Goal: Transaction & Acquisition: Purchase product/service

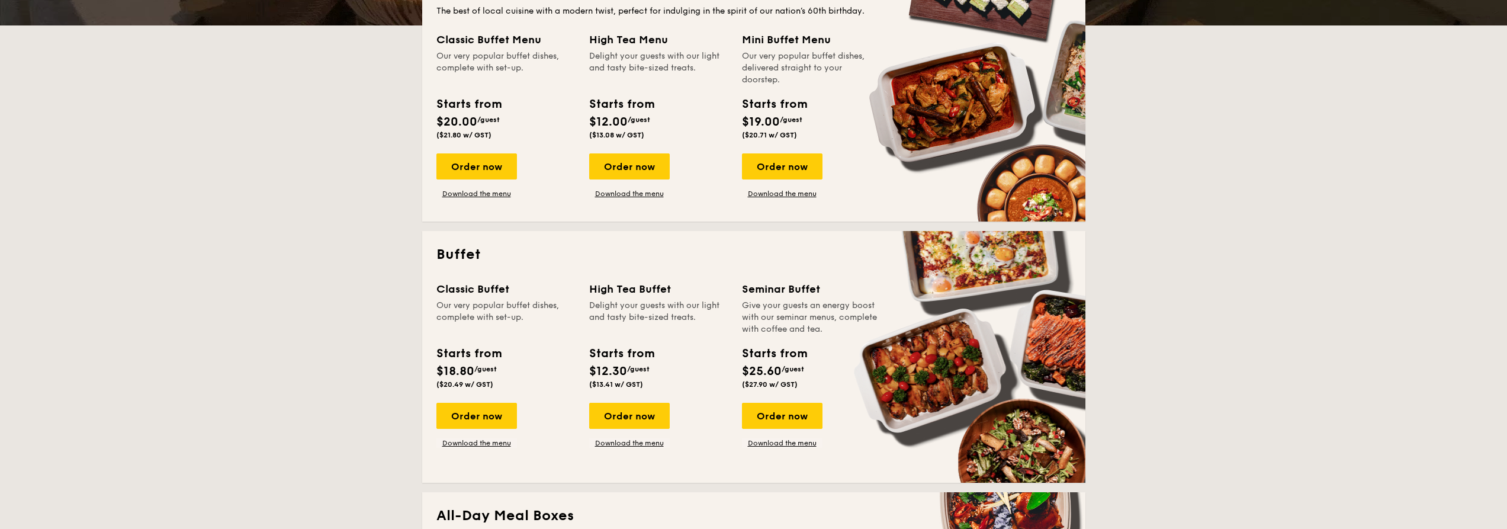
scroll to position [414, 0]
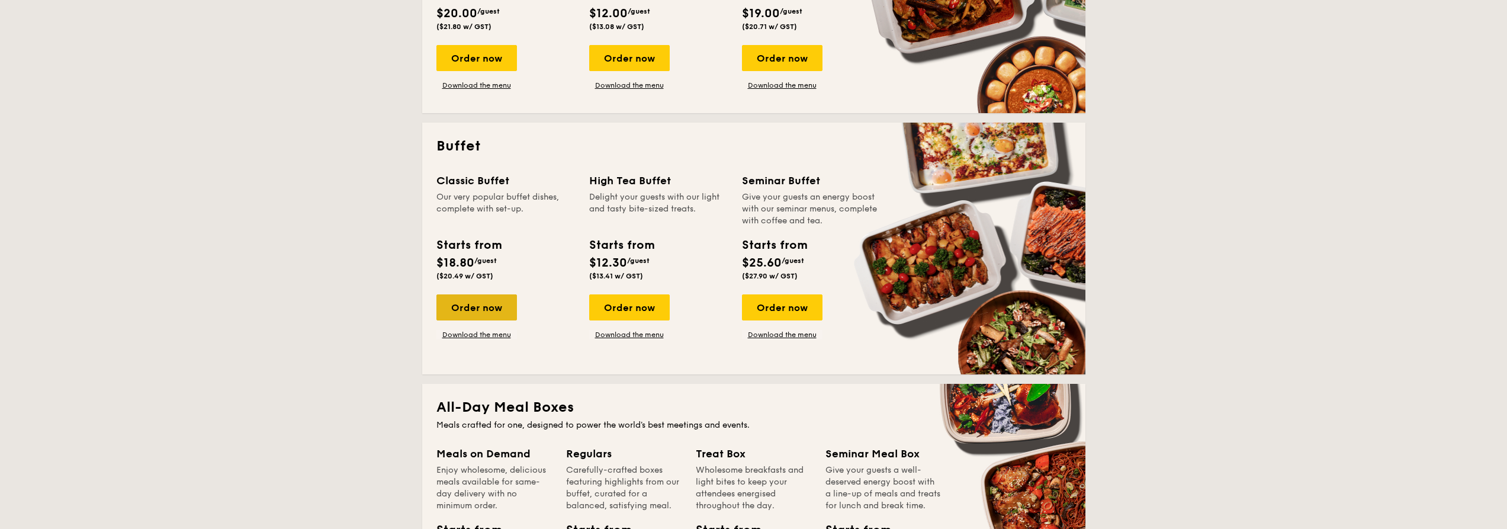
click at [479, 314] on div "Order now" at bounding box center [476, 307] width 81 height 26
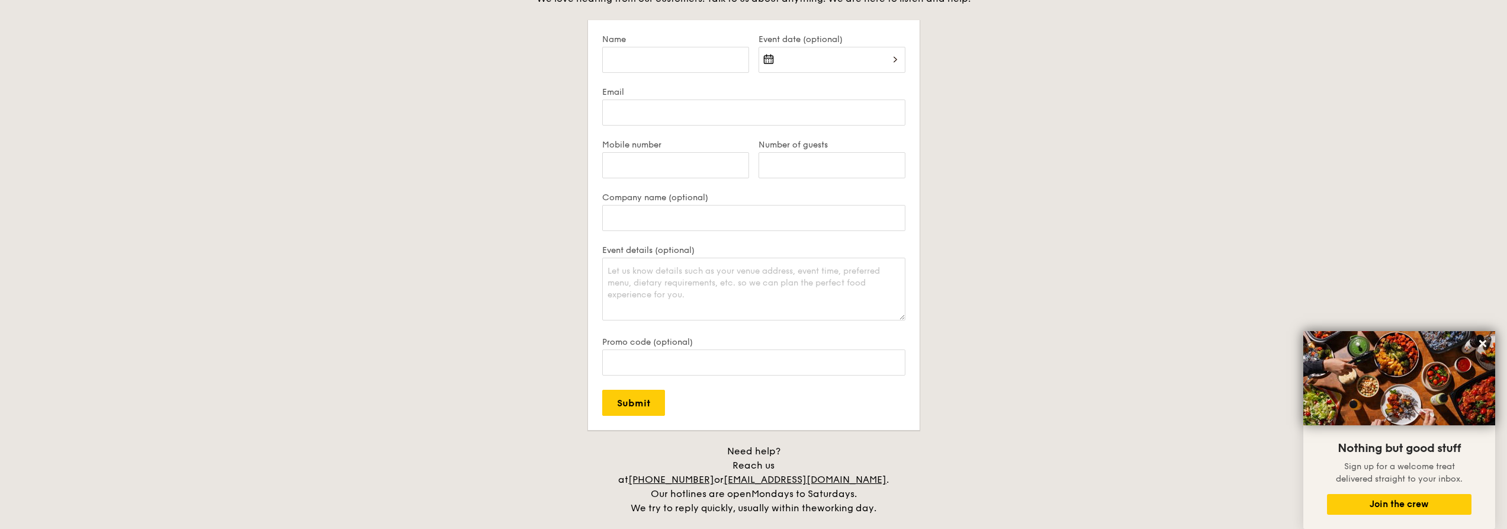
scroll to position [2419, 0]
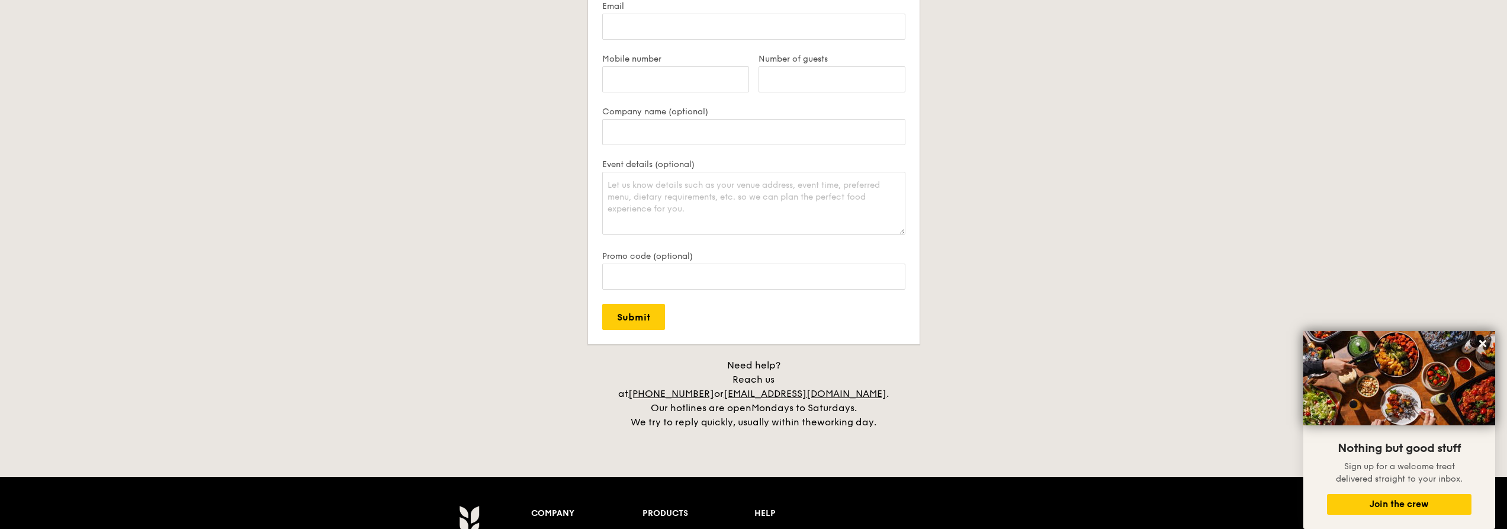
drag, startPoint x: 799, startPoint y: 380, endPoint x: 789, endPoint y: 353, distance: 28.3
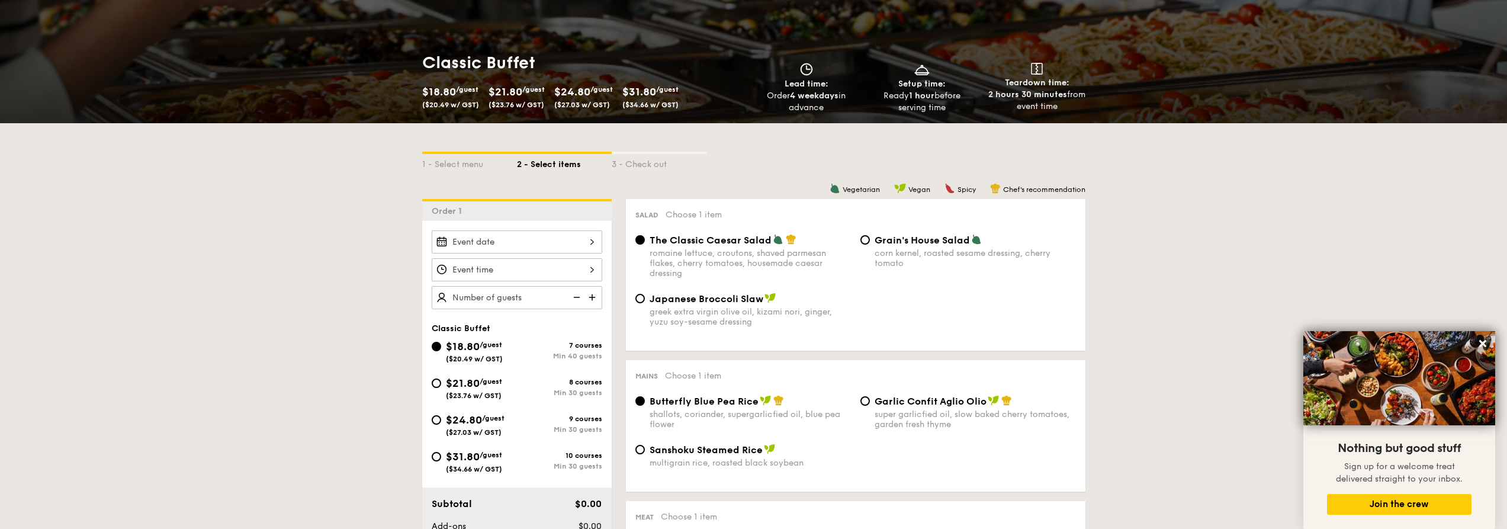
scroll to position [237, 0]
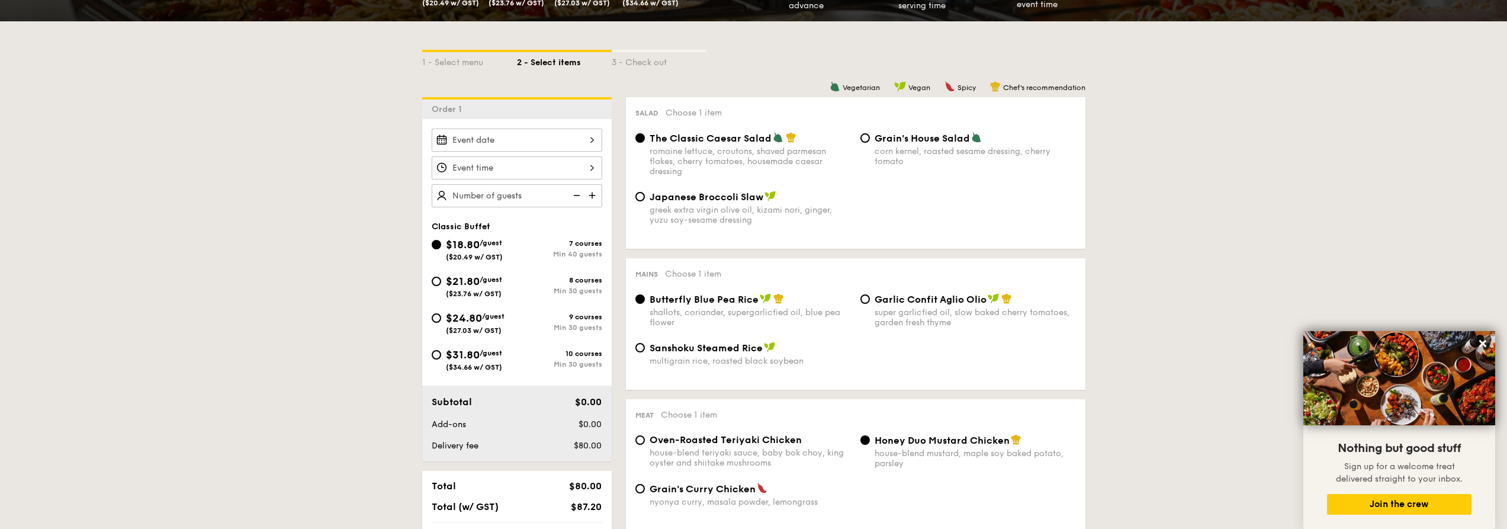
click at [513, 144] on div "2025 Aug [DATE] Tue Wed Thu Fri Sat Sun 1 2 3 4 5 6 7 8 9 10 11 12 13 14 15 16 …" at bounding box center [517, 139] width 171 height 23
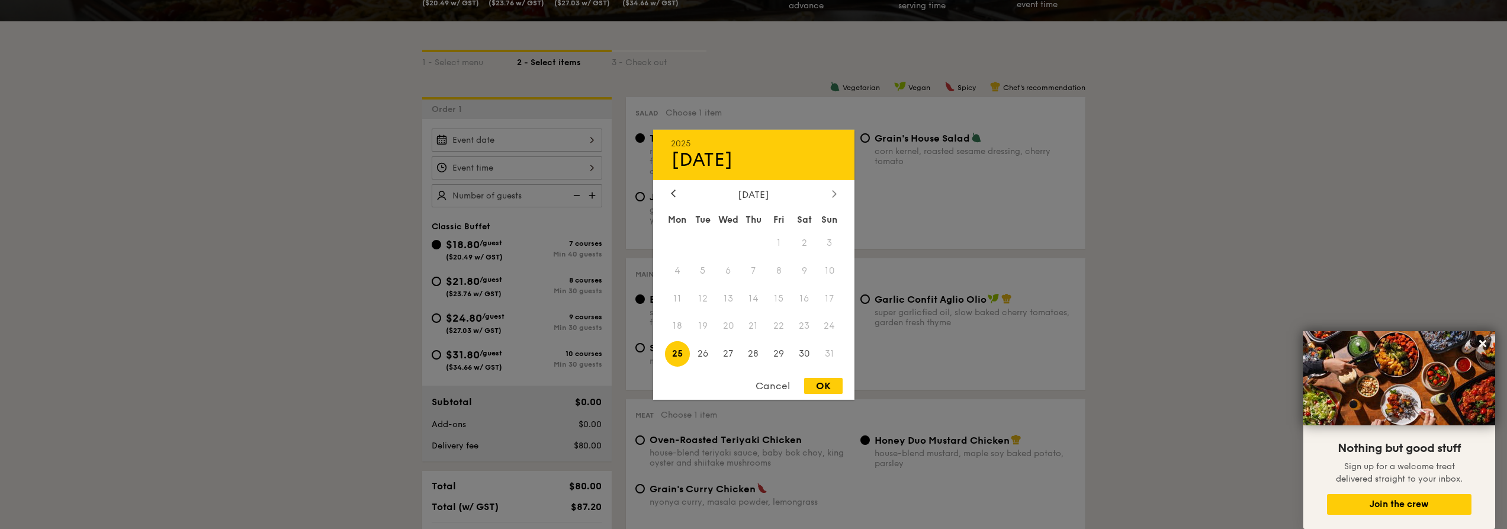
drag, startPoint x: 840, startPoint y: 197, endPoint x: 835, endPoint y: 192, distance: 6.8
click at [840, 196] on div "[DATE]" at bounding box center [753, 193] width 201 height 11
click at [832, 191] on icon at bounding box center [834, 193] width 5 height 8
click at [673, 194] on icon at bounding box center [673, 193] width 5 height 8
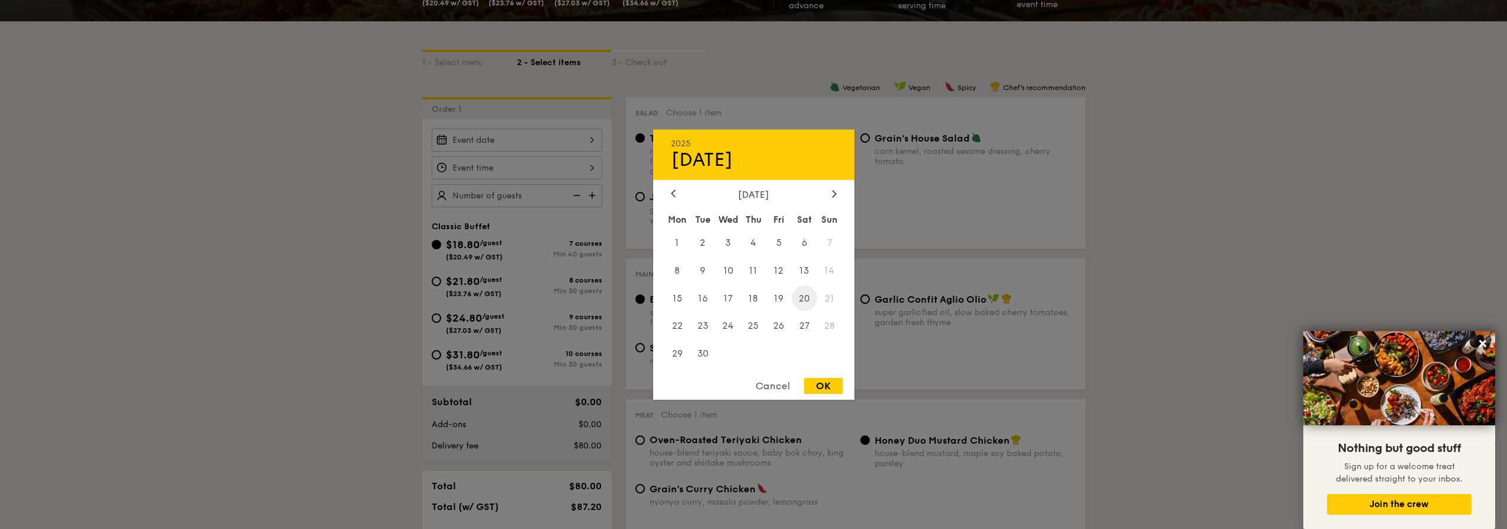
click at [807, 301] on span "20" at bounding box center [804, 297] width 25 height 25
click at [827, 384] on div "OK" at bounding box center [823, 386] width 38 height 16
type input "[DATE]"
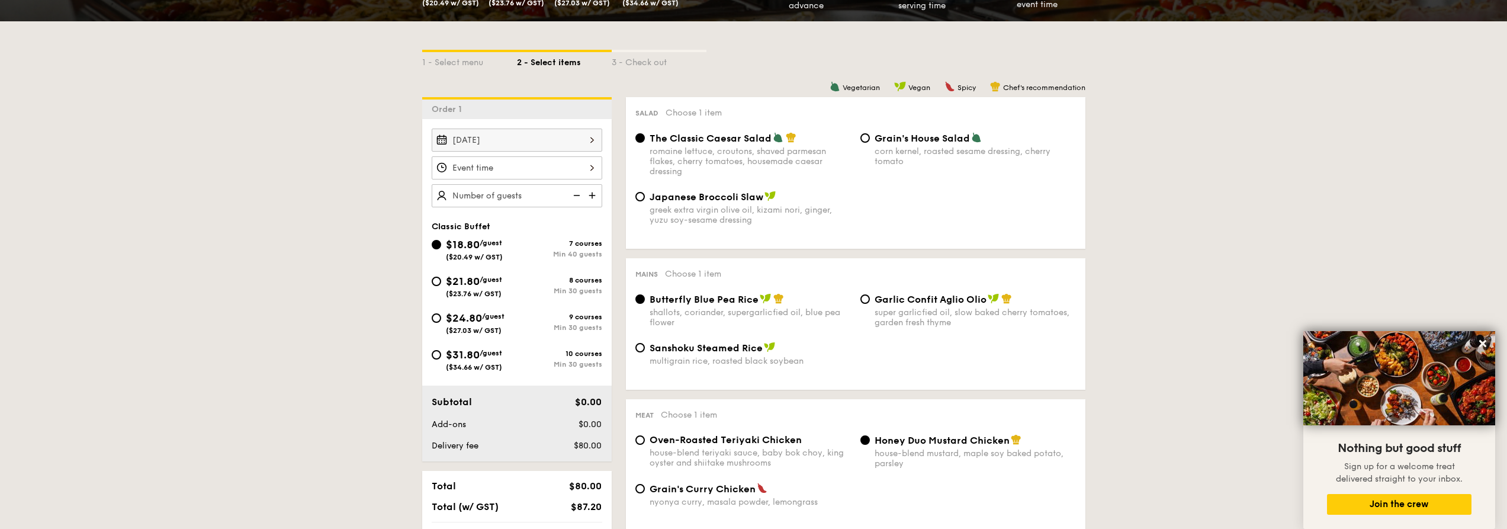
click at [545, 173] on div at bounding box center [517, 167] width 171 height 23
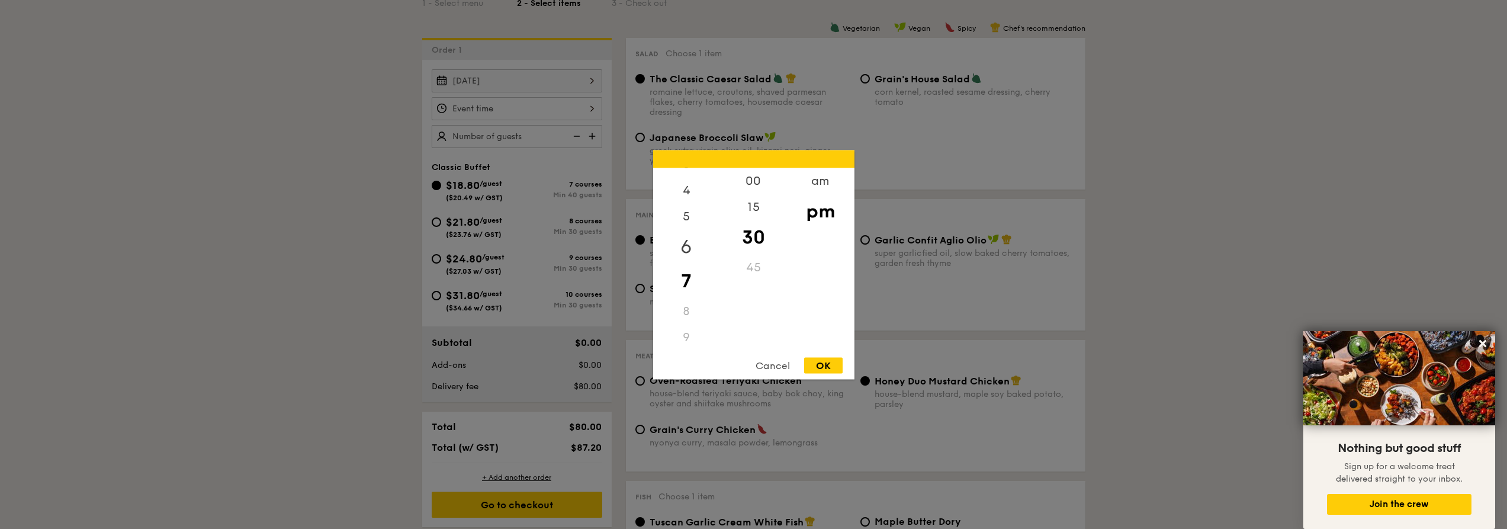
scroll to position [22, 0]
click at [827, 193] on div "am" at bounding box center [820, 185] width 67 height 34
click at [829, 226] on div "pm" at bounding box center [820, 219] width 67 height 34
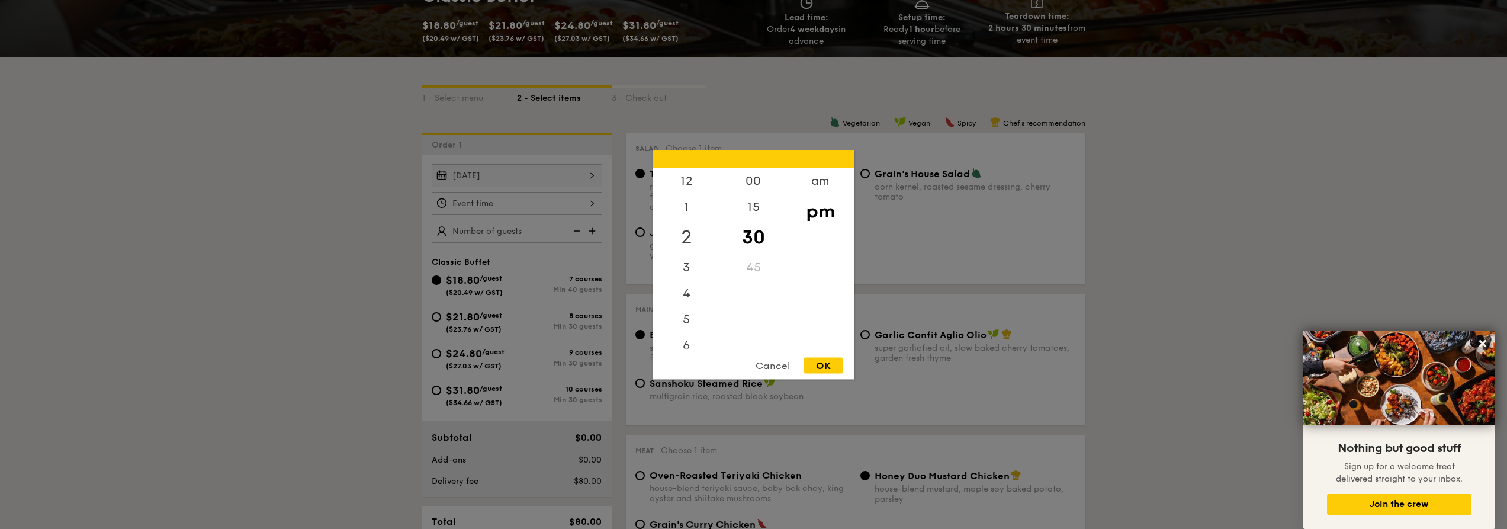
scroll to position [59, 0]
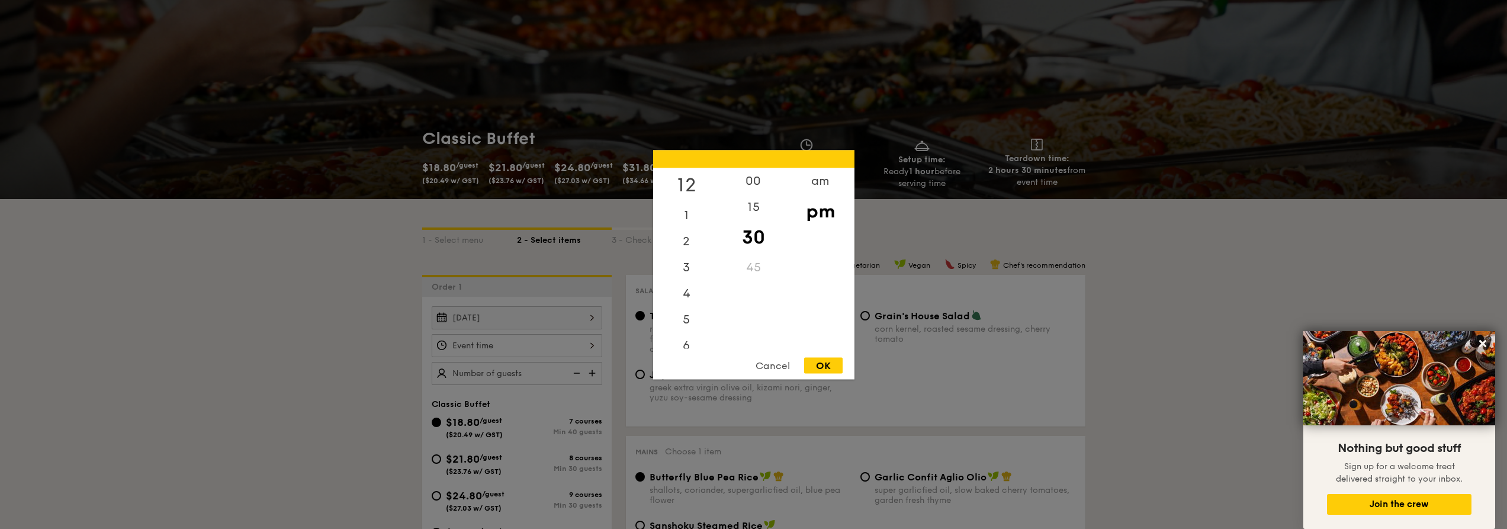
click at [672, 189] on div "12" at bounding box center [686, 185] width 67 height 34
click at [816, 183] on div "am" at bounding box center [820, 185] width 67 height 34
click at [826, 184] on div "am" at bounding box center [820, 185] width 67 height 34
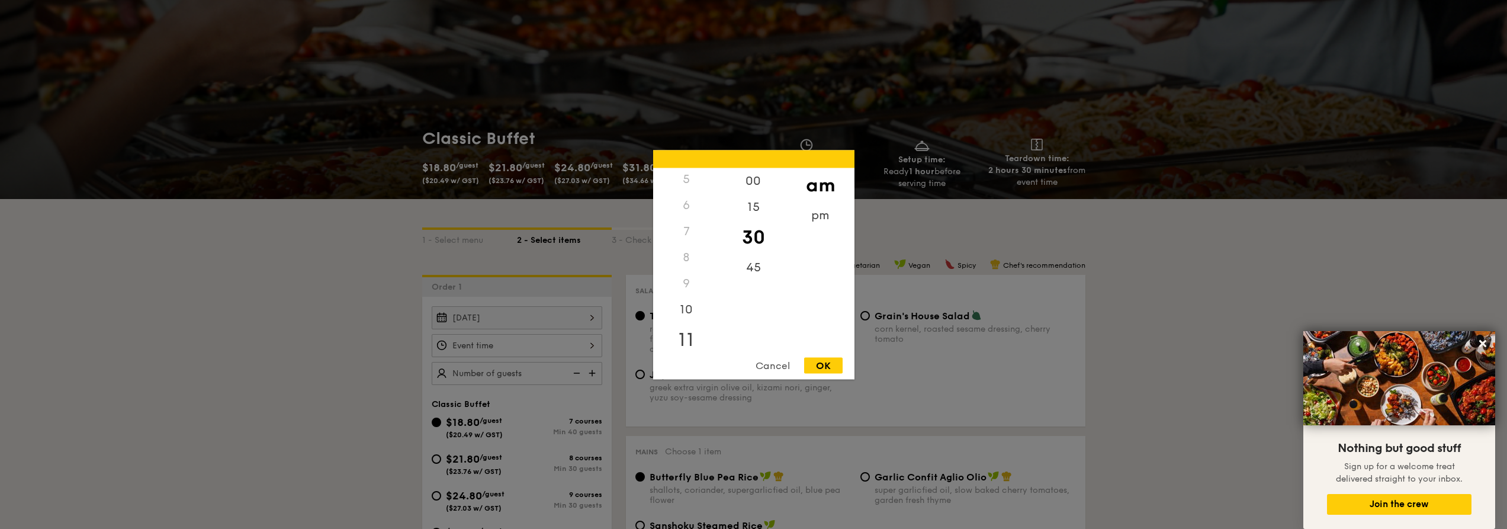
click at [684, 344] on div "11" at bounding box center [686, 339] width 67 height 34
drag, startPoint x: 831, startPoint y: 371, endPoint x: 836, endPoint y: 368, distance: 6.1
click at [834, 369] on div "OK" at bounding box center [823, 365] width 38 height 16
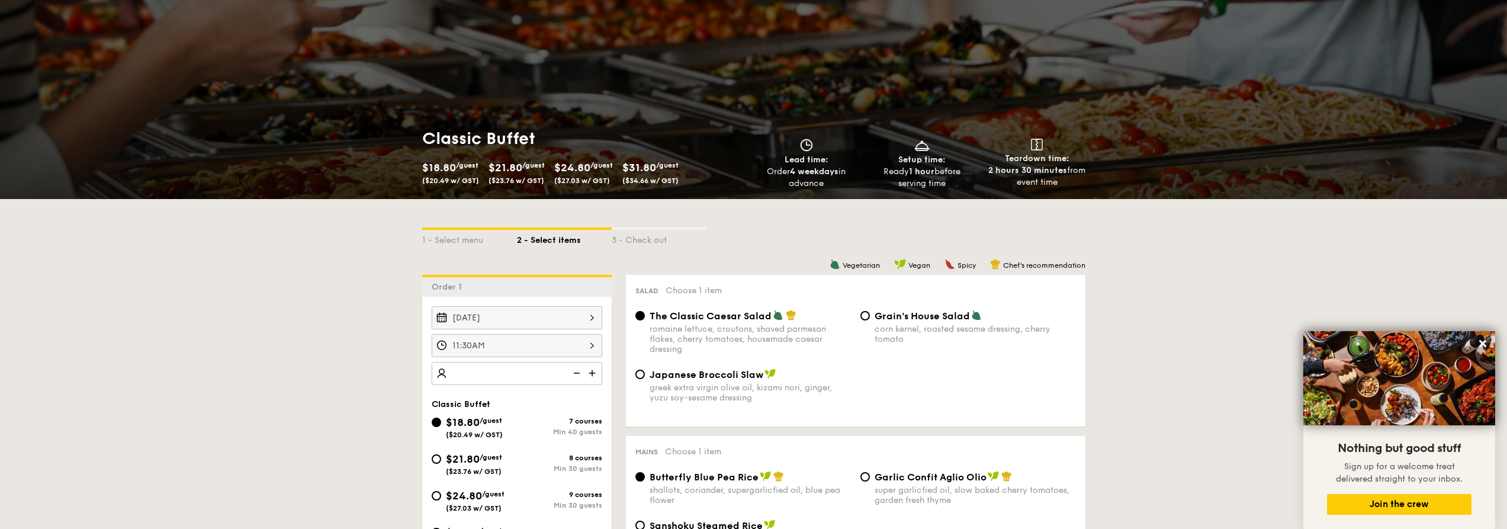
click at [586, 348] on div "11:30AM" at bounding box center [517, 345] width 171 height 23
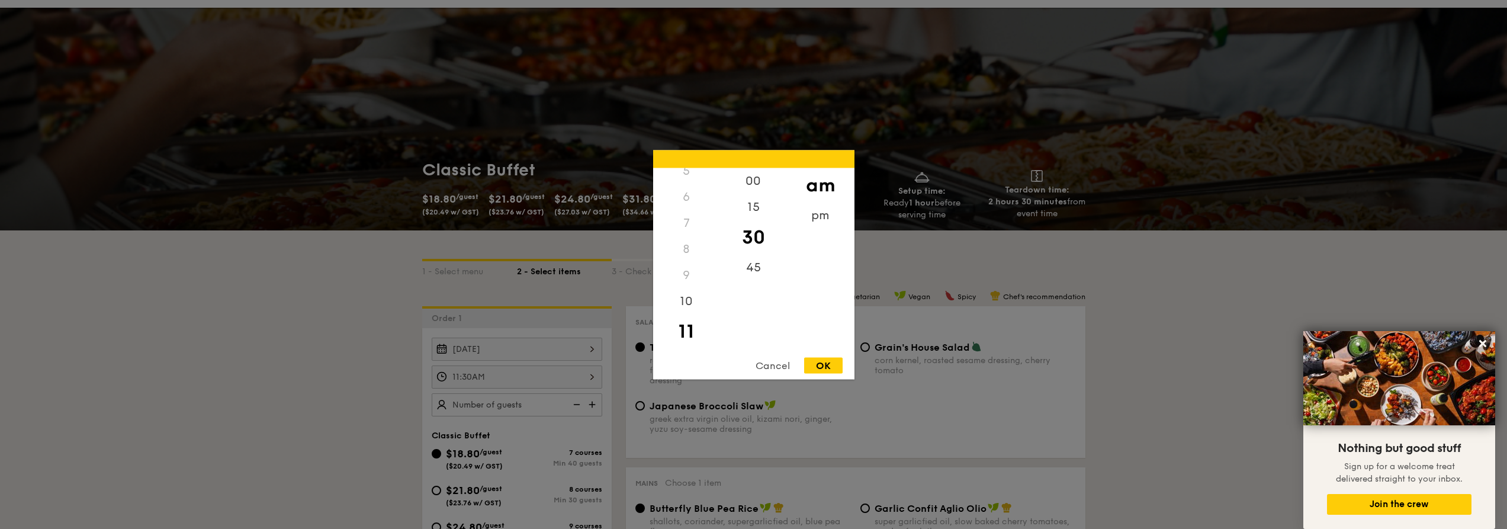
scroll to position [0, 0]
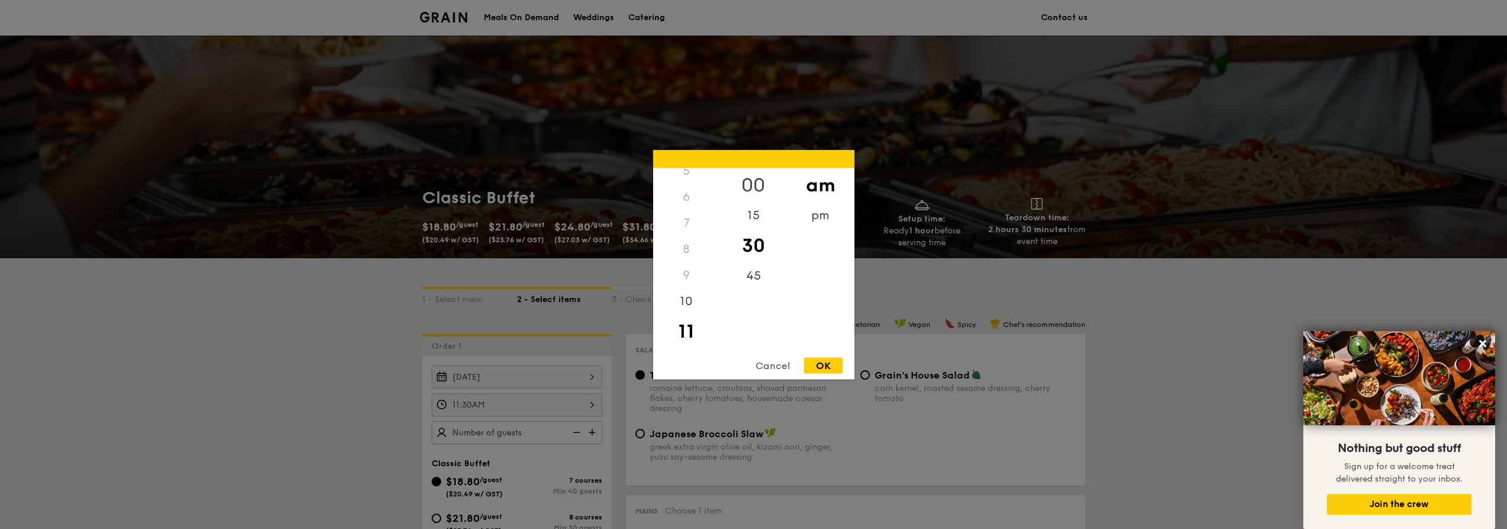
click at [759, 175] on div "00" at bounding box center [753, 185] width 67 height 34
click at [816, 367] on div "OK" at bounding box center [823, 365] width 38 height 16
type input "11:00AM"
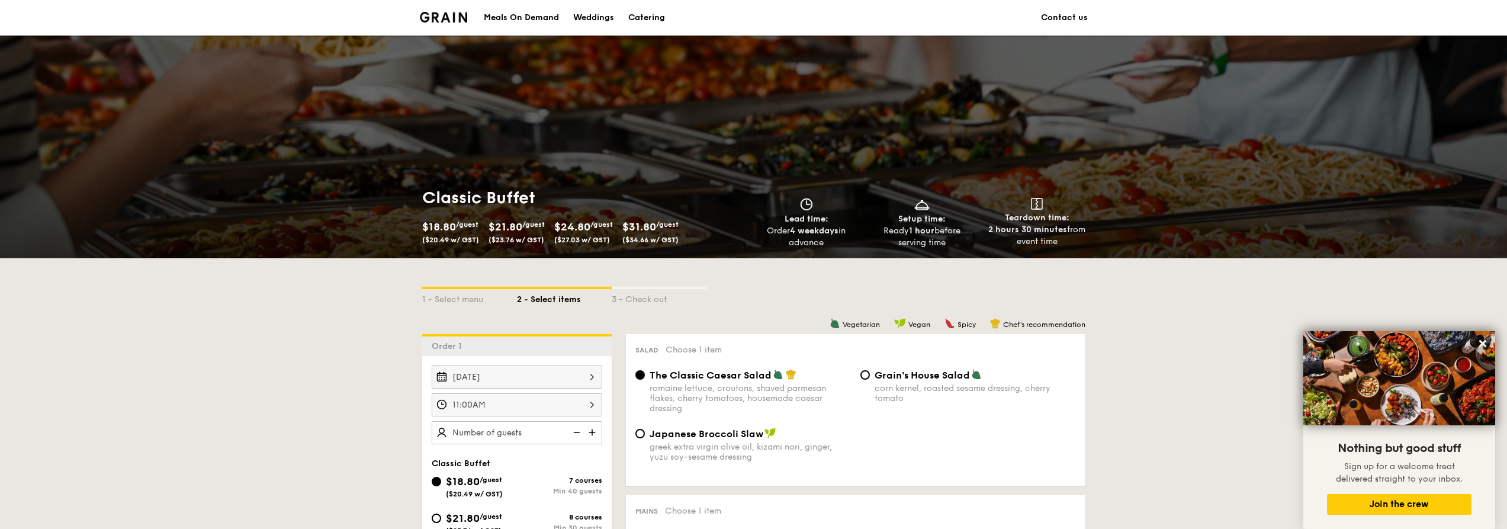
scroll to position [118, 0]
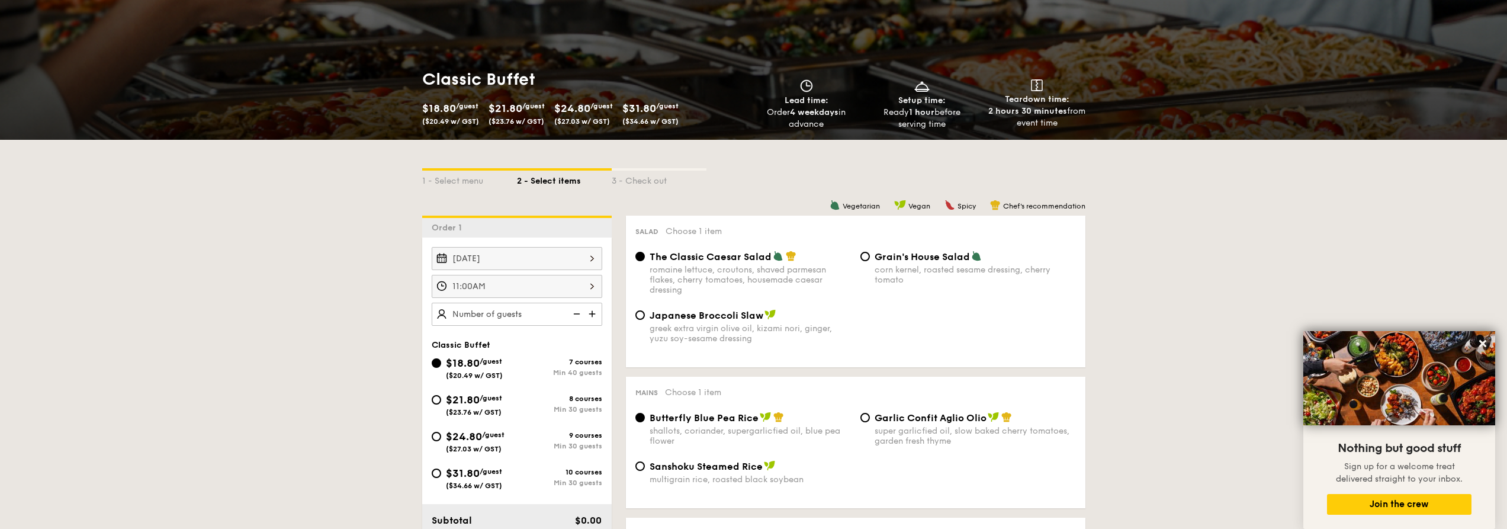
click at [592, 314] on img at bounding box center [593, 314] width 18 height 22
click at [590, 313] on img at bounding box center [593, 314] width 18 height 22
type input "45 guests"
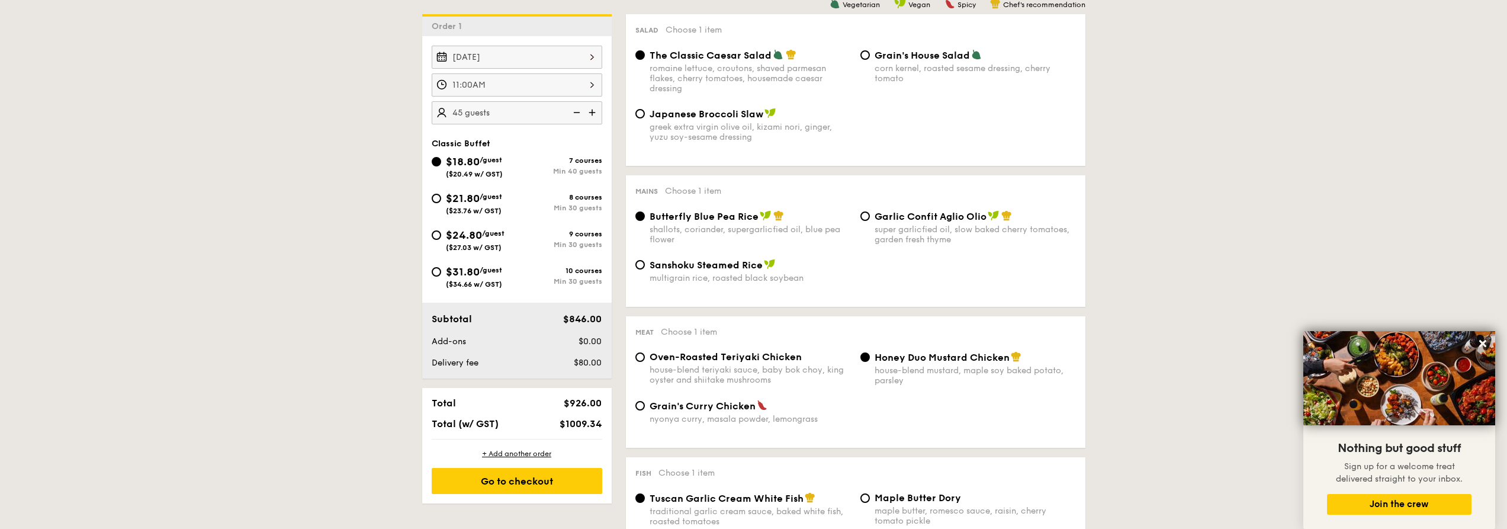
scroll to position [178, 0]
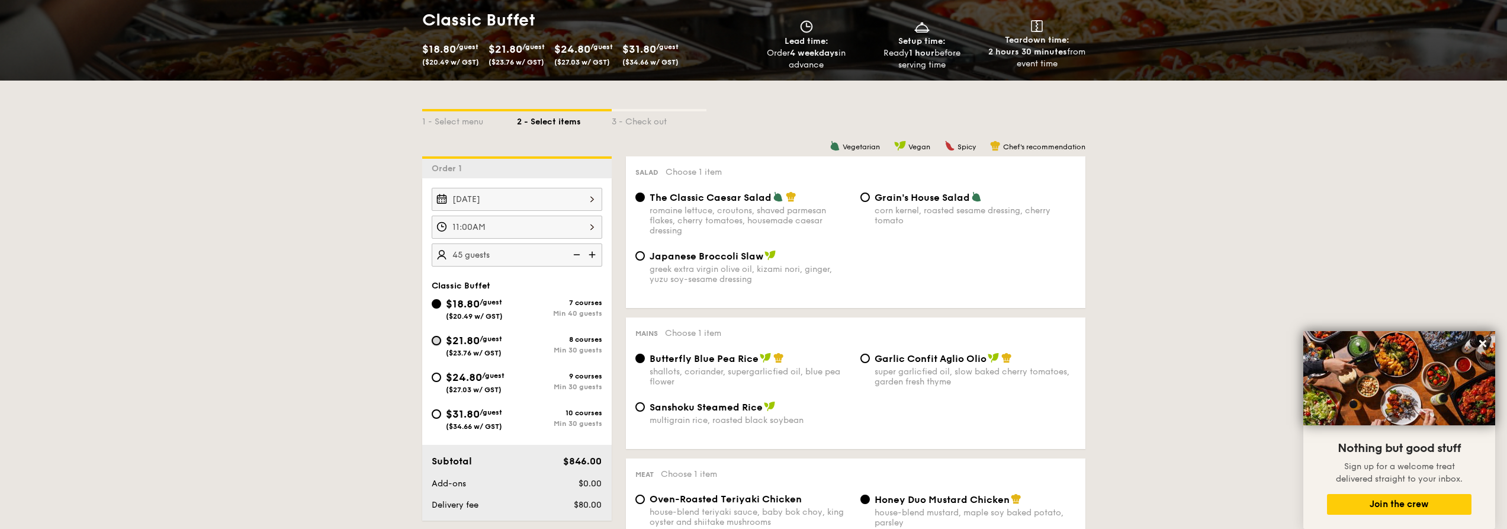
click at [435, 339] on input "$21.80 /guest ($23.76 w/ GST) 8 courses Min 30 guests" at bounding box center [436, 340] width 9 height 9
radio input "true"
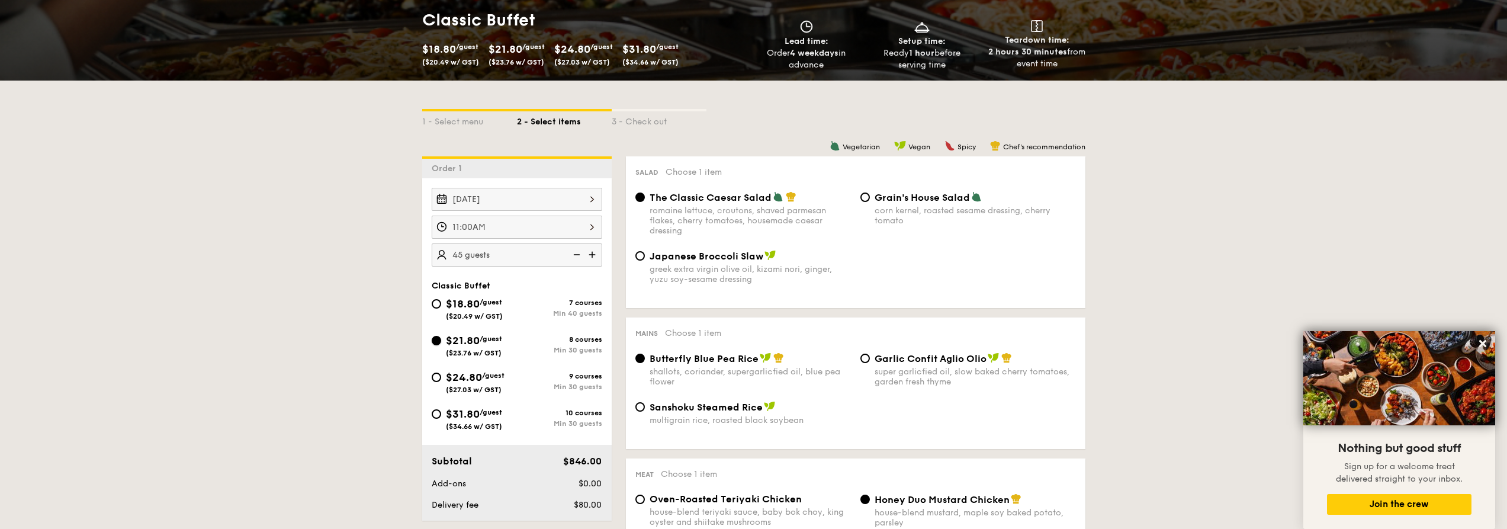
radio input "true"
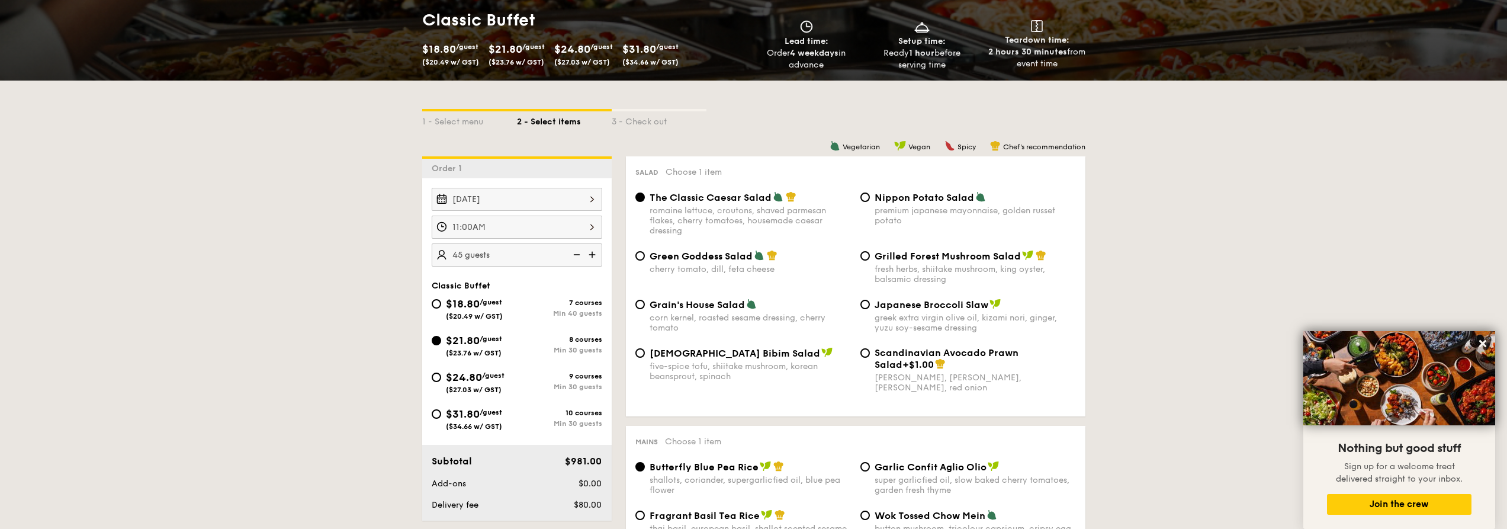
click at [870, 202] on div "Nippon Potato Salad premium japanese mayonnaise, golden russet potato" at bounding box center [968, 208] width 225 height 34
click at [863, 199] on input "Nippon Potato Salad premium japanese mayonnaise, golden russet potato" at bounding box center [864, 196] width 9 height 9
radio input "true"
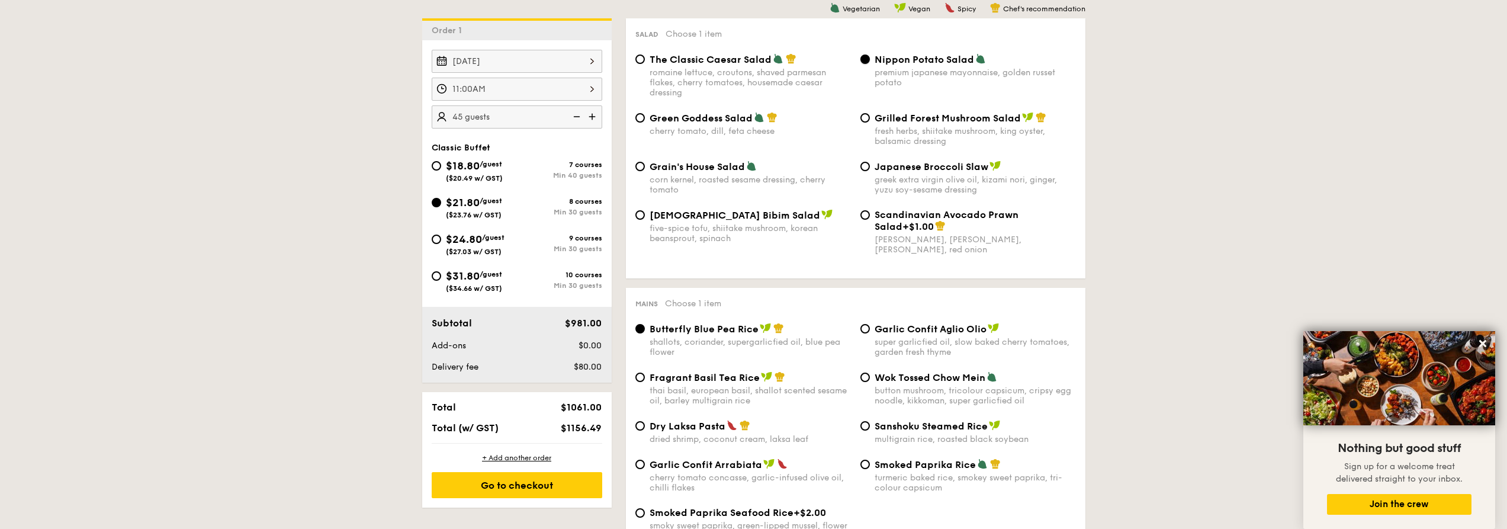
scroll to position [296, 0]
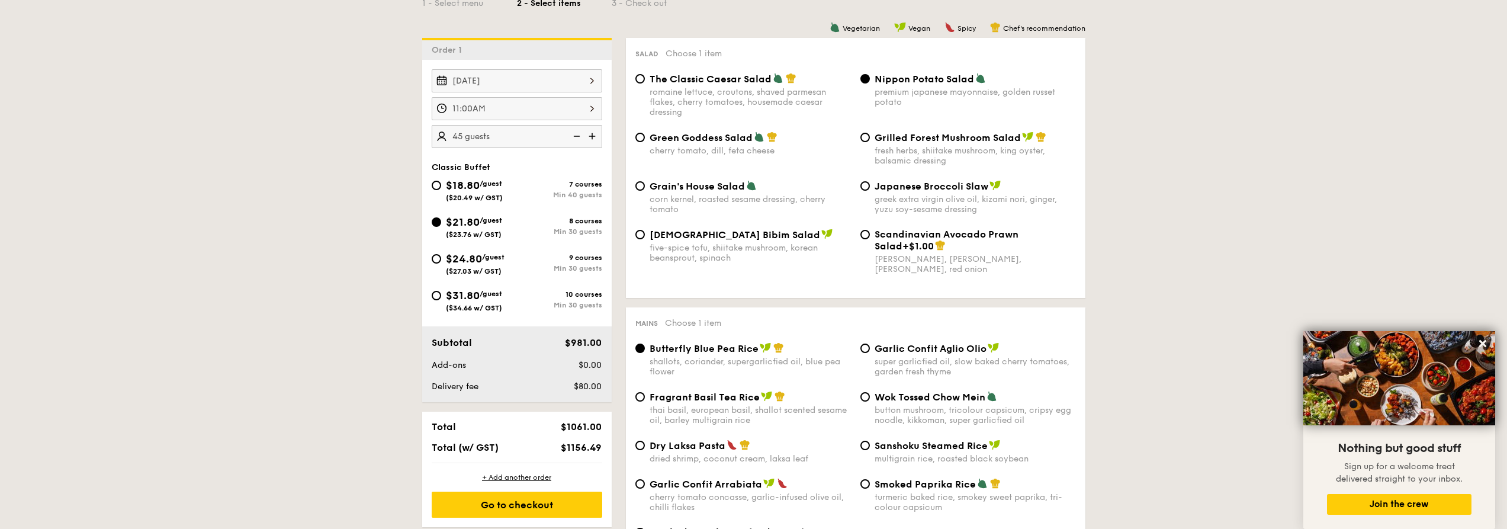
click at [969, 139] on span "Grilled Forest Mushroom Salad" at bounding box center [948, 137] width 146 height 11
click at [870, 139] on input "Grilled Forest Mushroom Salad fresh herbs, shiitake mushroom, king oyster, bals…" at bounding box center [864, 137] width 9 height 9
radio input "true"
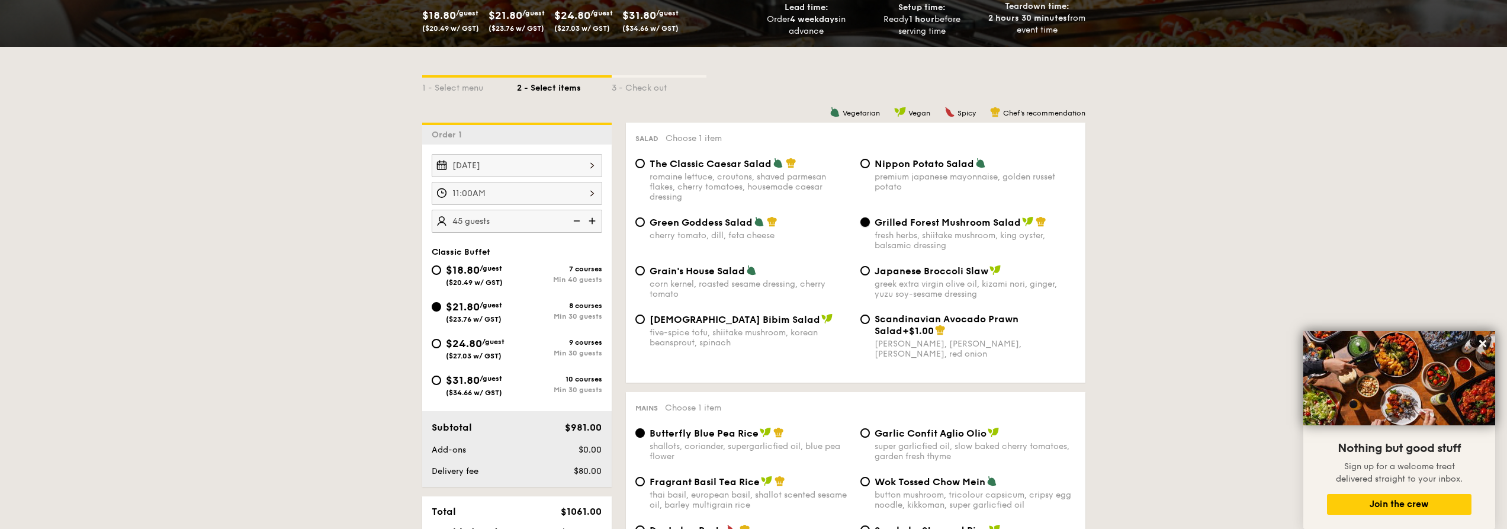
scroll to position [237, 0]
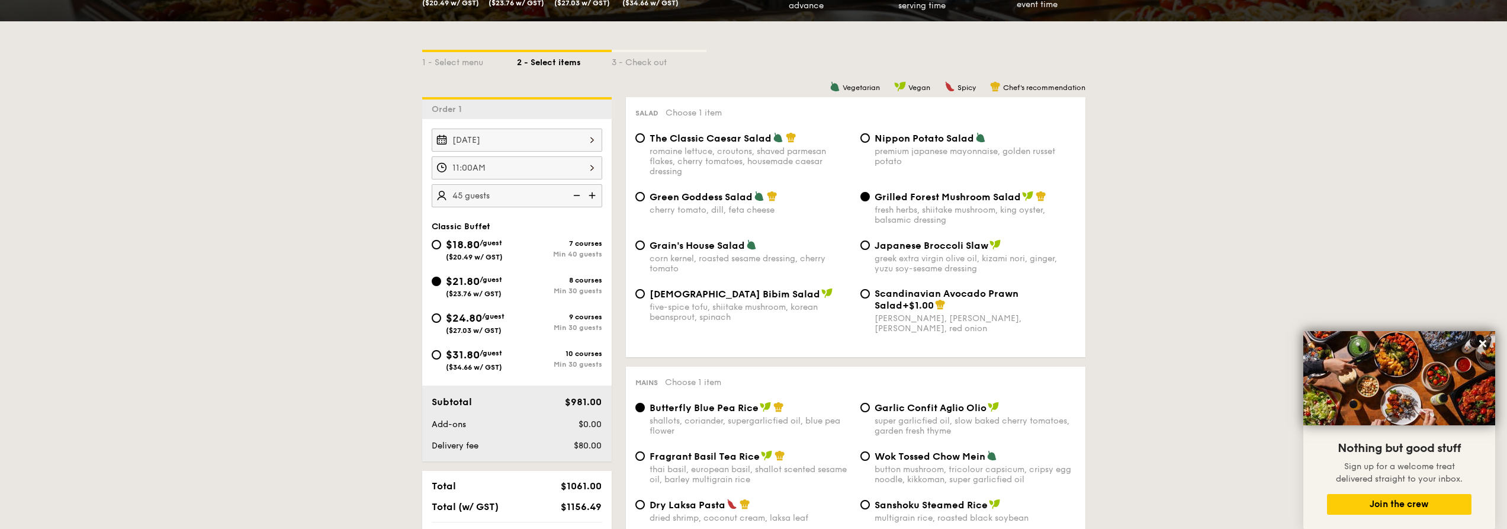
click at [858, 140] on div "Nippon Potato Salad premium japanese mayonnaise, golden russet potato" at bounding box center [968, 149] width 225 height 34
click at [866, 140] on input "Nippon Potato Salad premium japanese mayonnaise, golden russet potato" at bounding box center [864, 137] width 9 height 9
radio input "true"
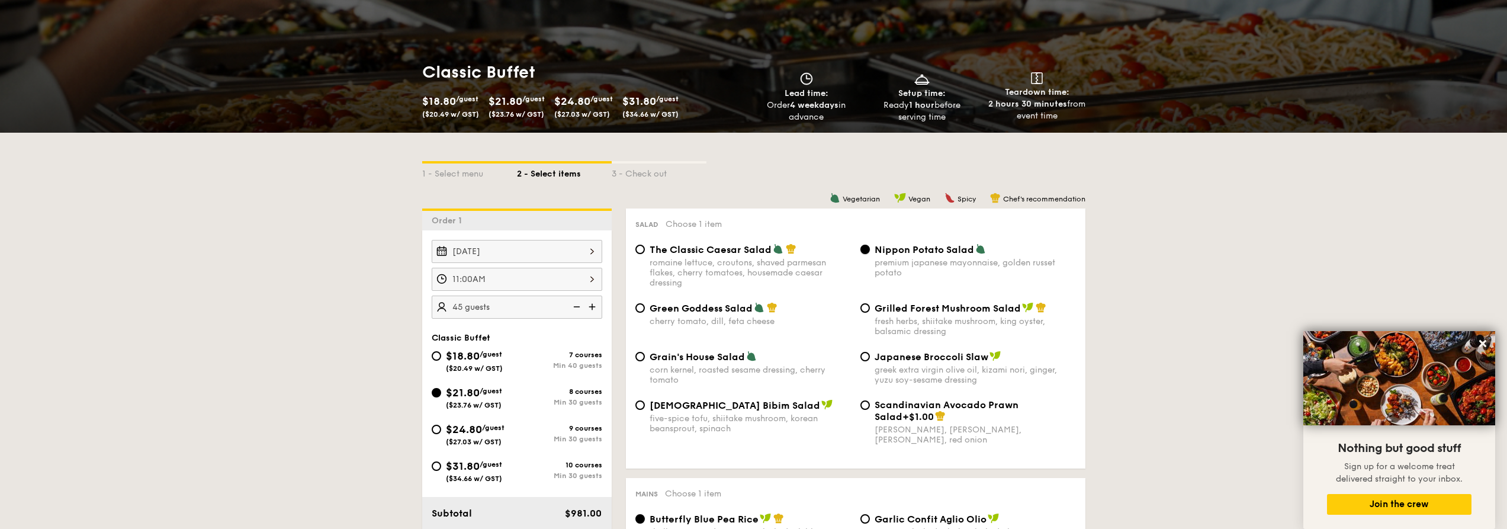
scroll to position [118, 0]
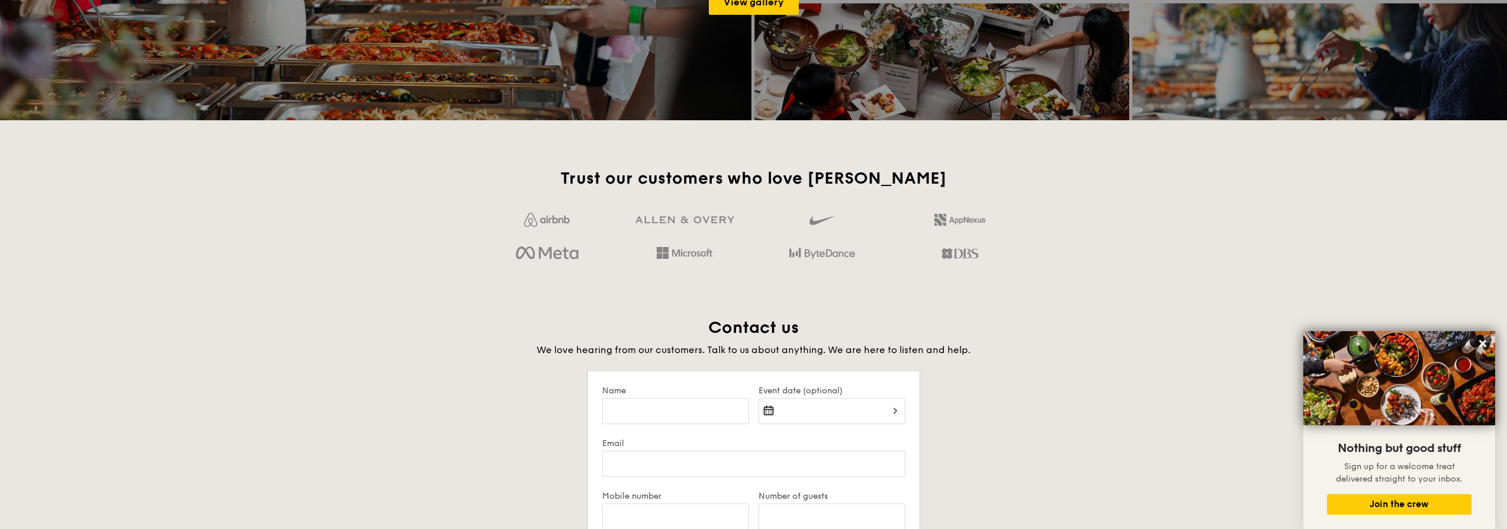
scroll to position [1735, 0]
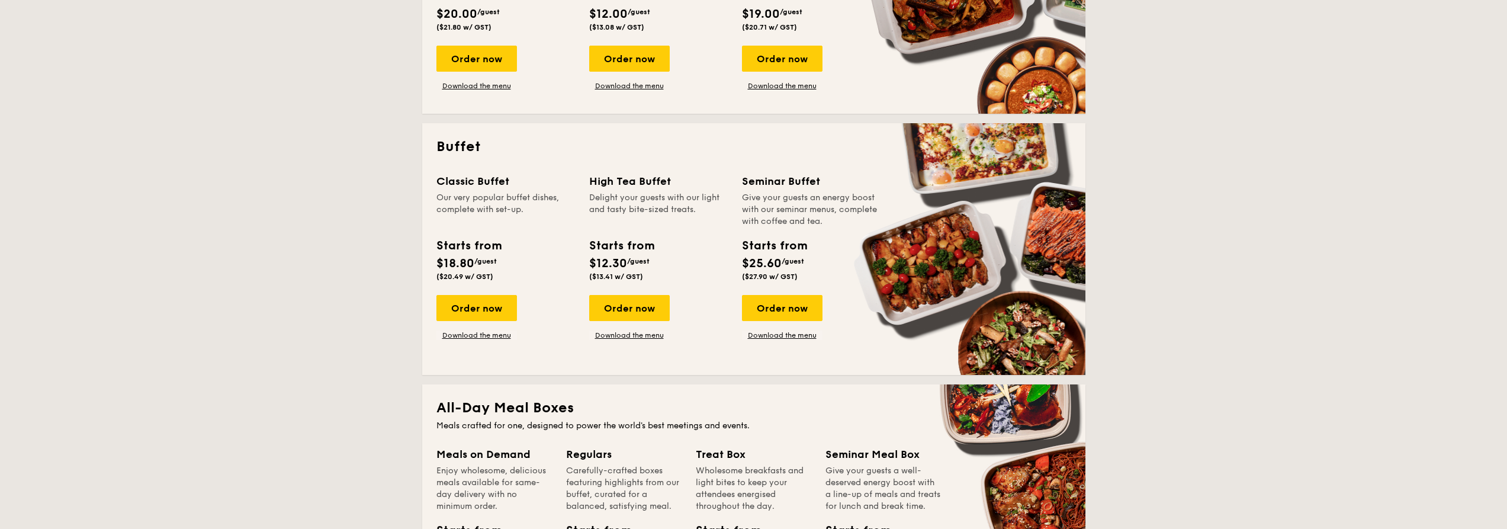
scroll to position [414, 0]
click at [470, 337] on link "Download the menu" at bounding box center [476, 334] width 81 height 9
click at [494, 303] on div "Order now" at bounding box center [476, 307] width 81 height 26
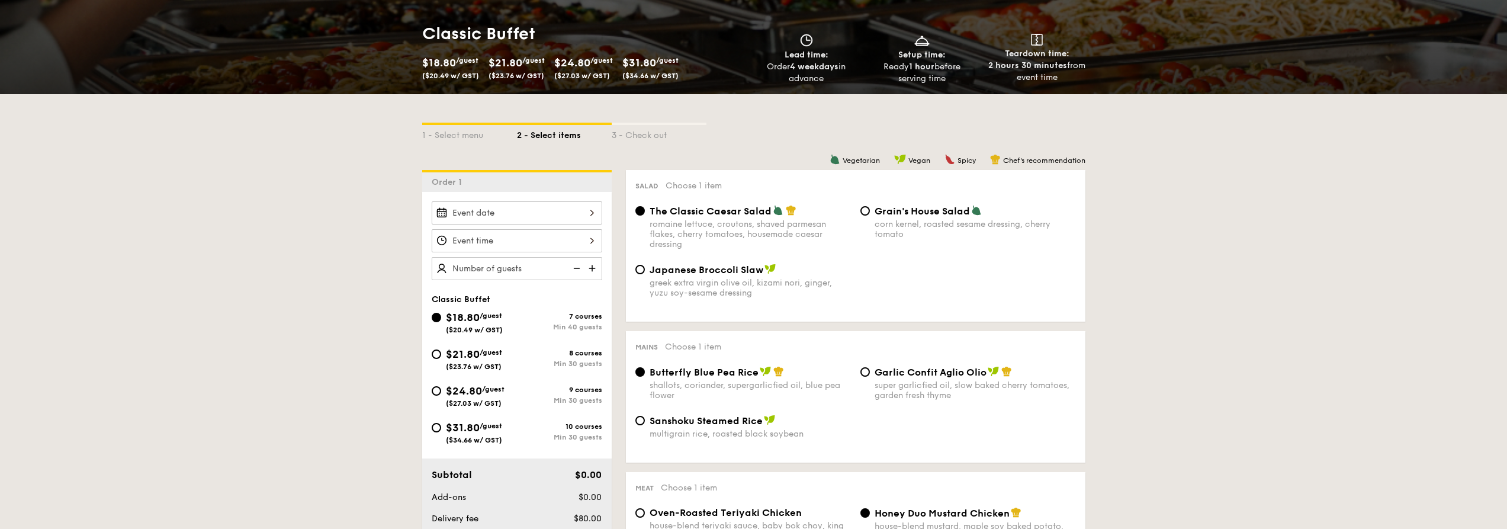
scroll to position [237, 0]
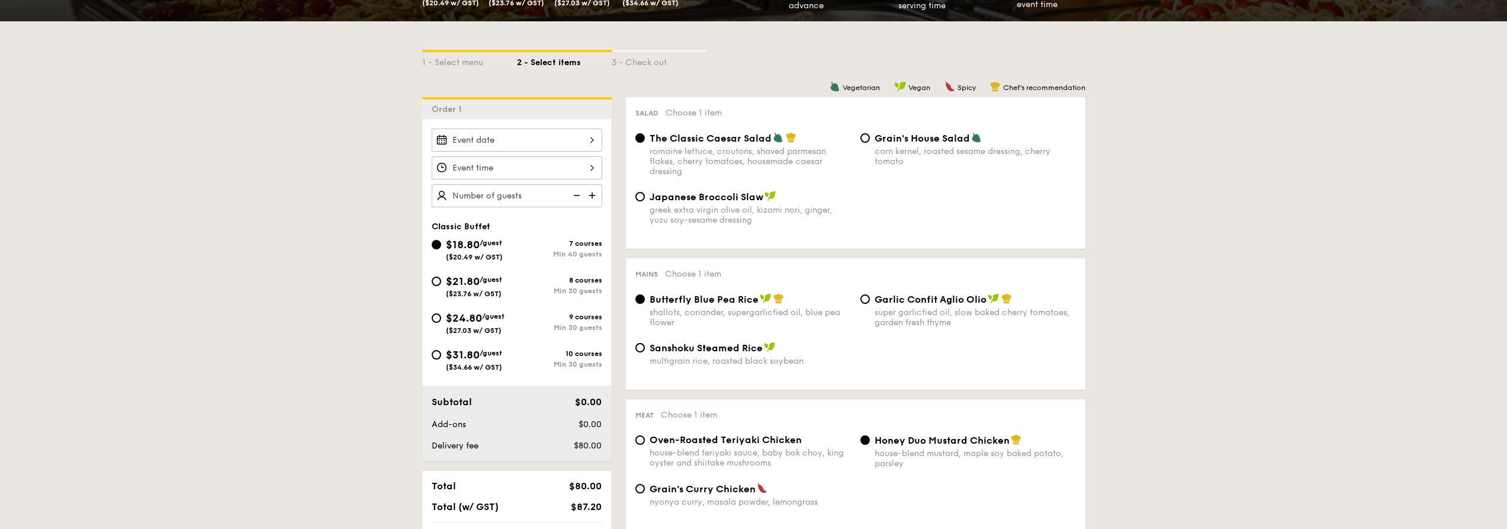
click at [471, 364] on span "($34.66 w/ GST)" at bounding box center [474, 367] width 56 height 8
click at [441, 359] on input "$31.80 /guest ($34.66 w/ GST) 10 courses Min 30 guests" at bounding box center [436, 354] width 9 height 9
radio input "true"
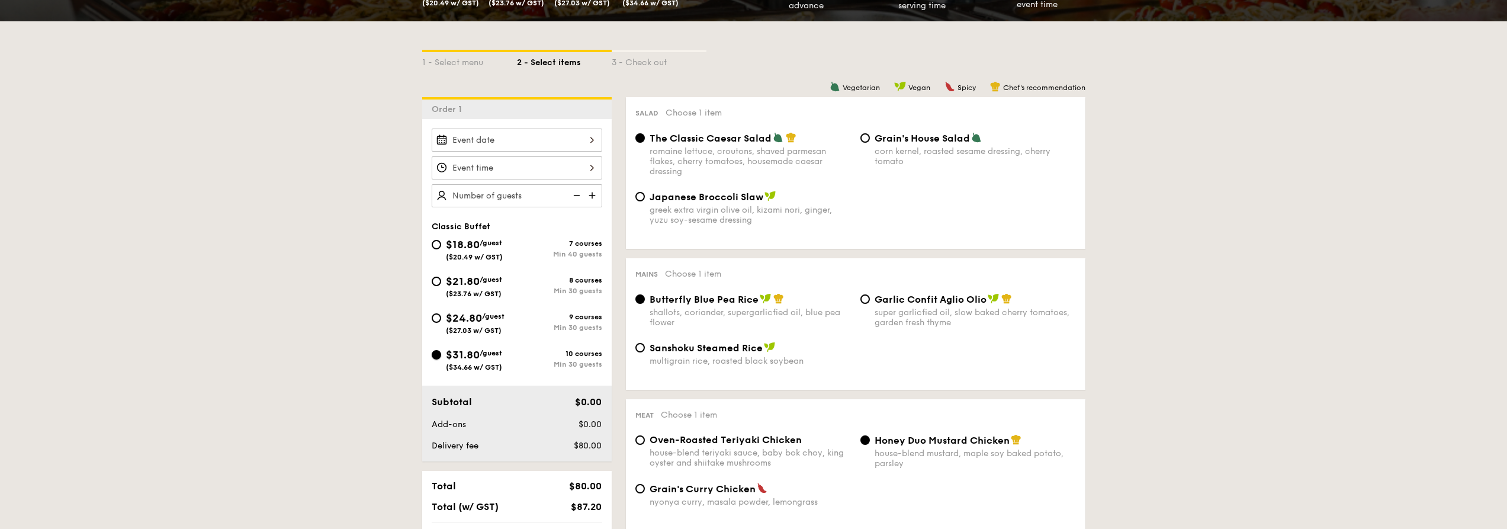
radio input "true"
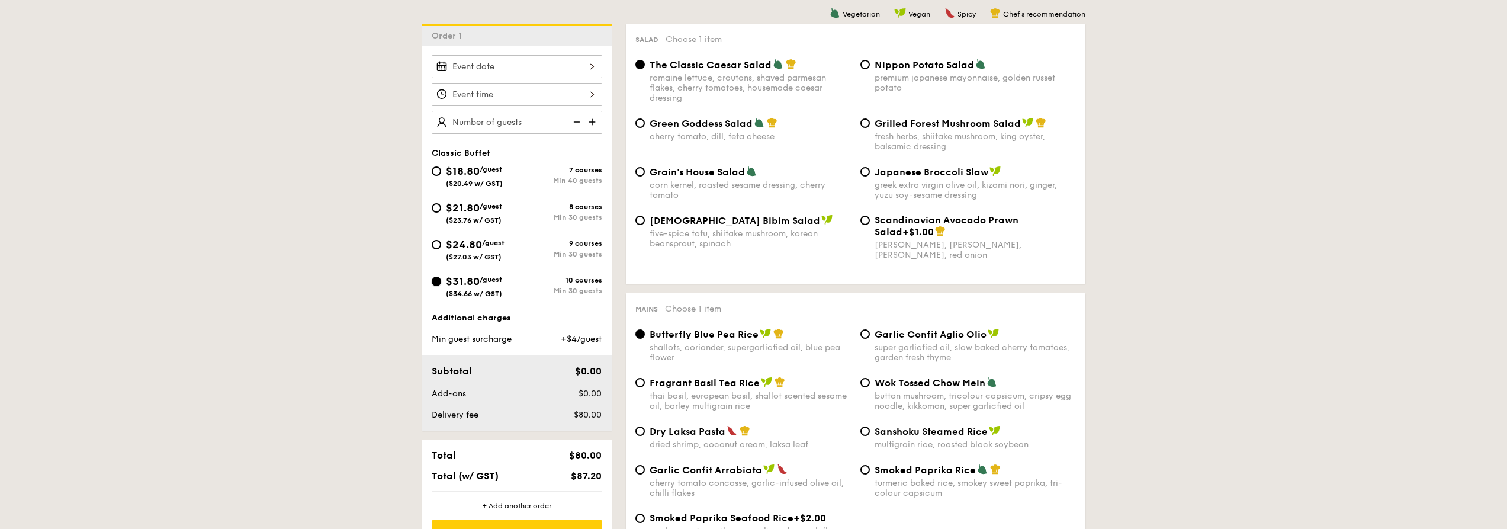
scroll to position [296, 0]
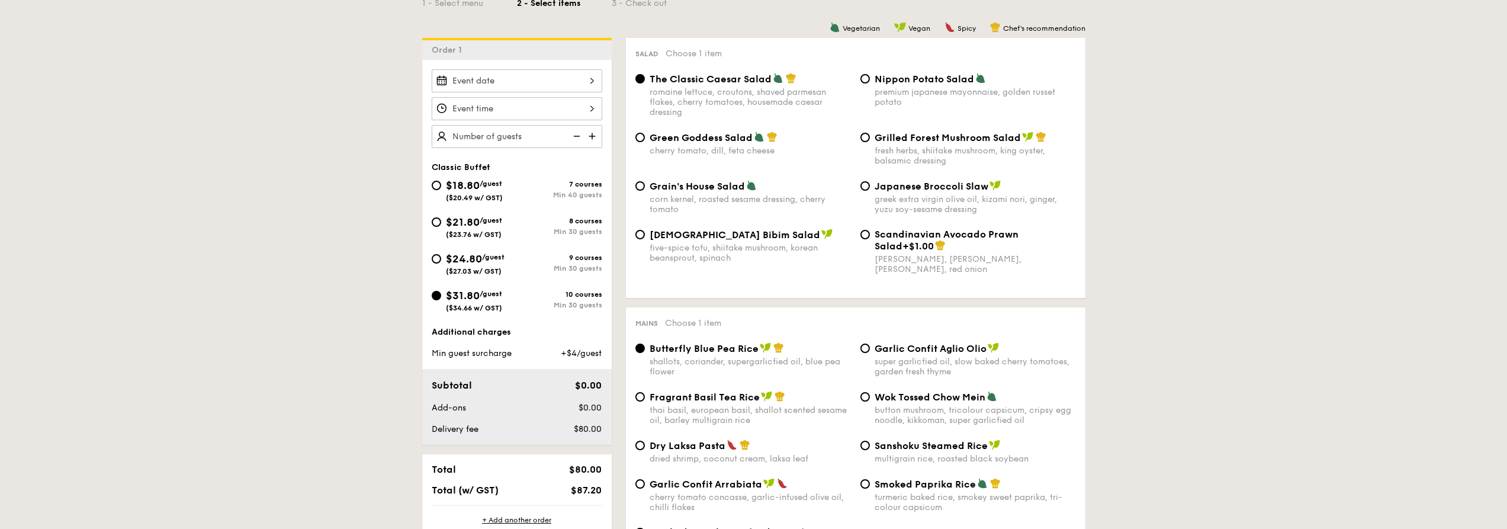
click at [602, 135] on img at bounding box center [593, 136] width 18 height 22
click at [593, 139] on img at bounding box center [593, 136] width 18 height 22
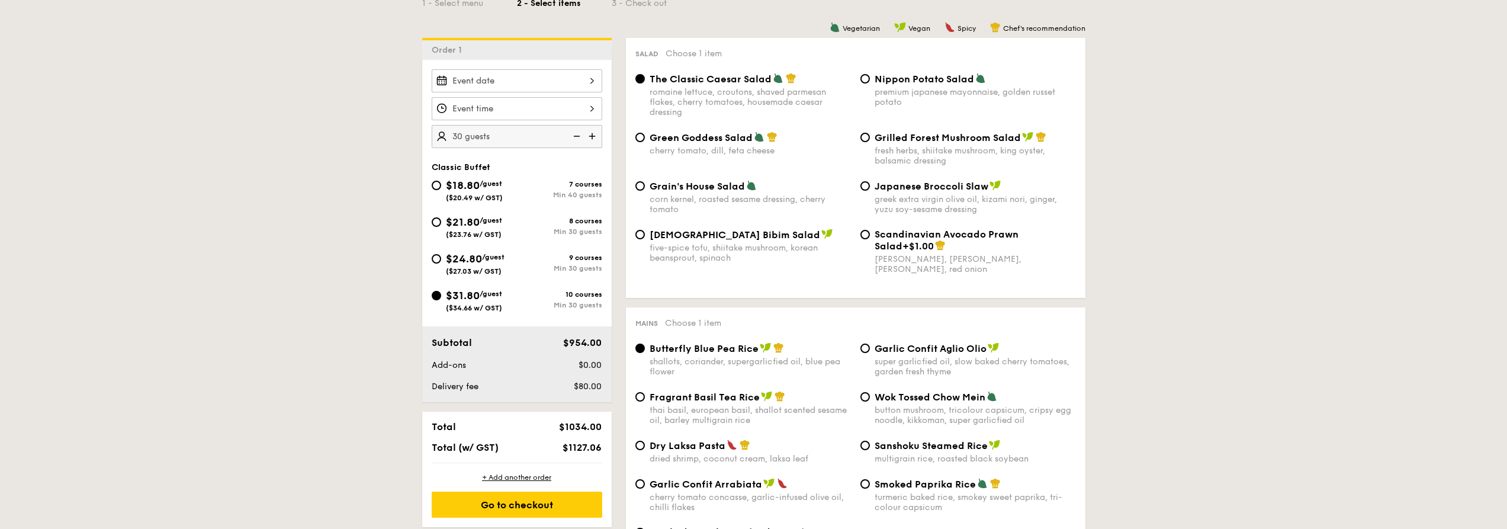
click at [593, 139] on img at bounding box center [593, 136] width 18 height 22
type input "45 guests"
click at [469, 257] on span "$24.80" at bounding box center [464, 258] width 36 height 13
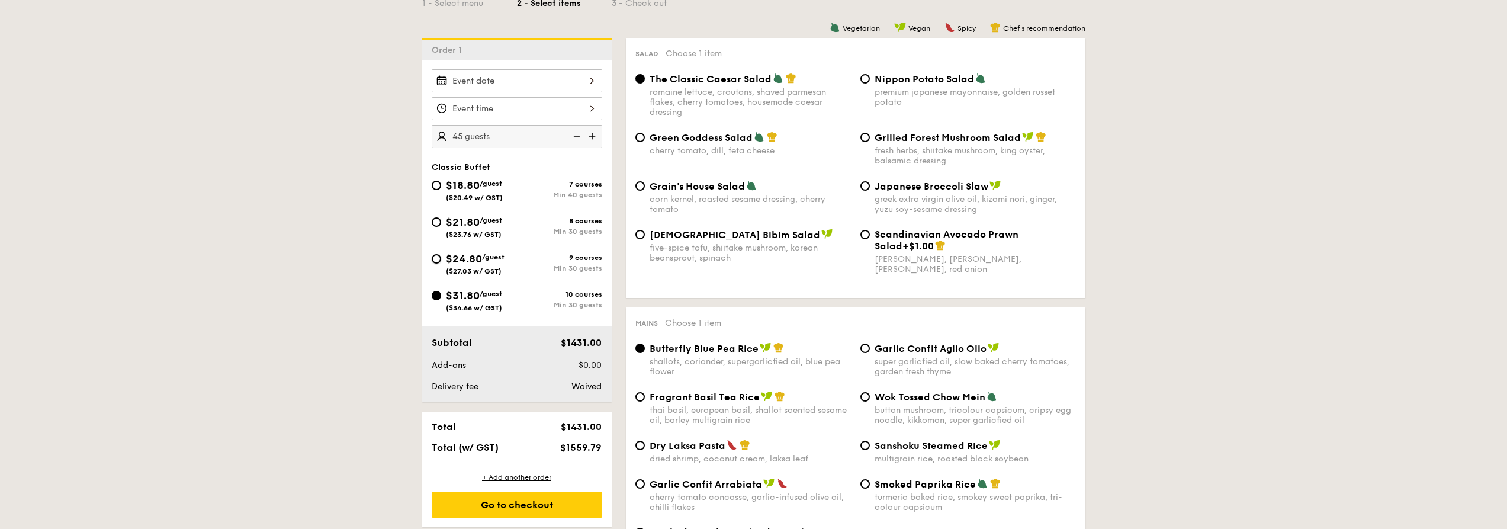
click at [441, 257] on input "$24.80 /guest ($27.03 w/ GST) 9 courses Min 30 guests" at bounding box center [436, 258] width 9 height 9
radio input "true"
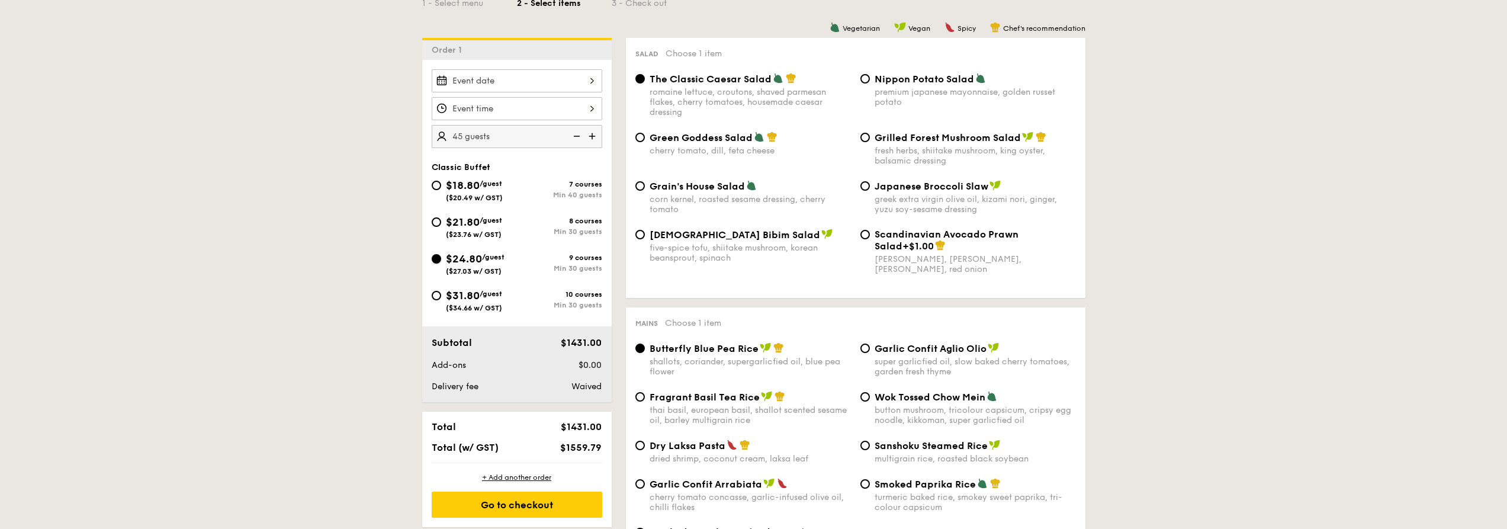
radio input "true"
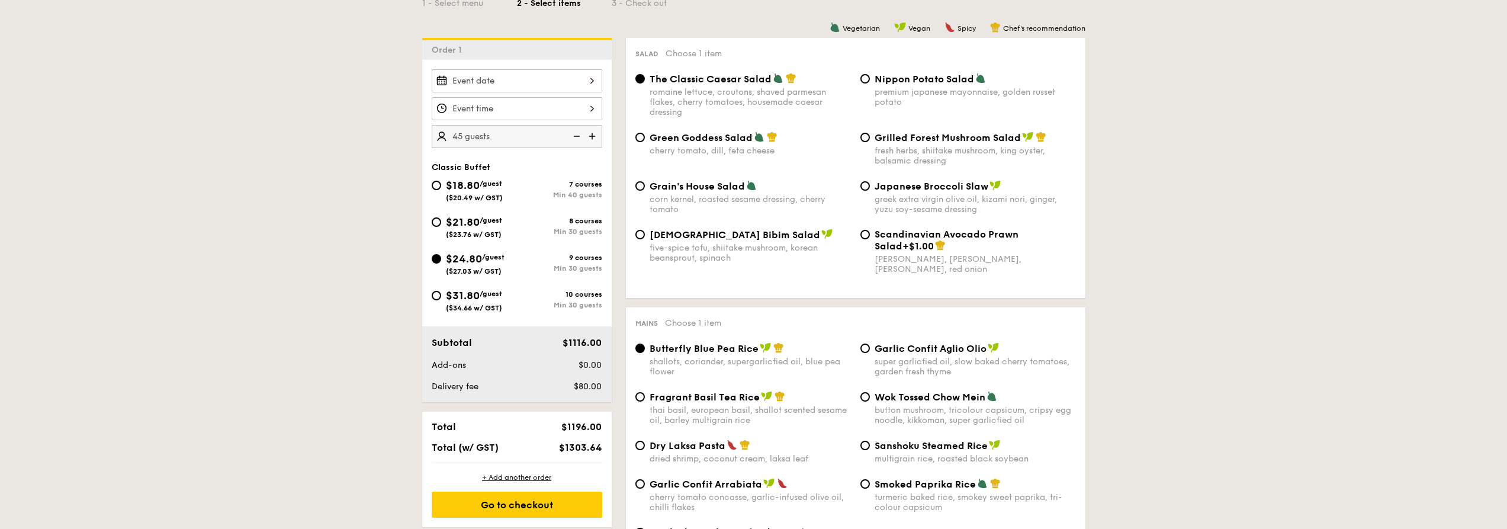
click at [460, 237] on span "($23.76 w/ GST)" at bounding box center [474, 234] width 56 height 8
click at [441, 227] on input "$21.80 /guest ($23.76 w/ GST) 8 courses Min 30 guests" at bounding box center [436, 221] width 9 height 9
radio input "true"
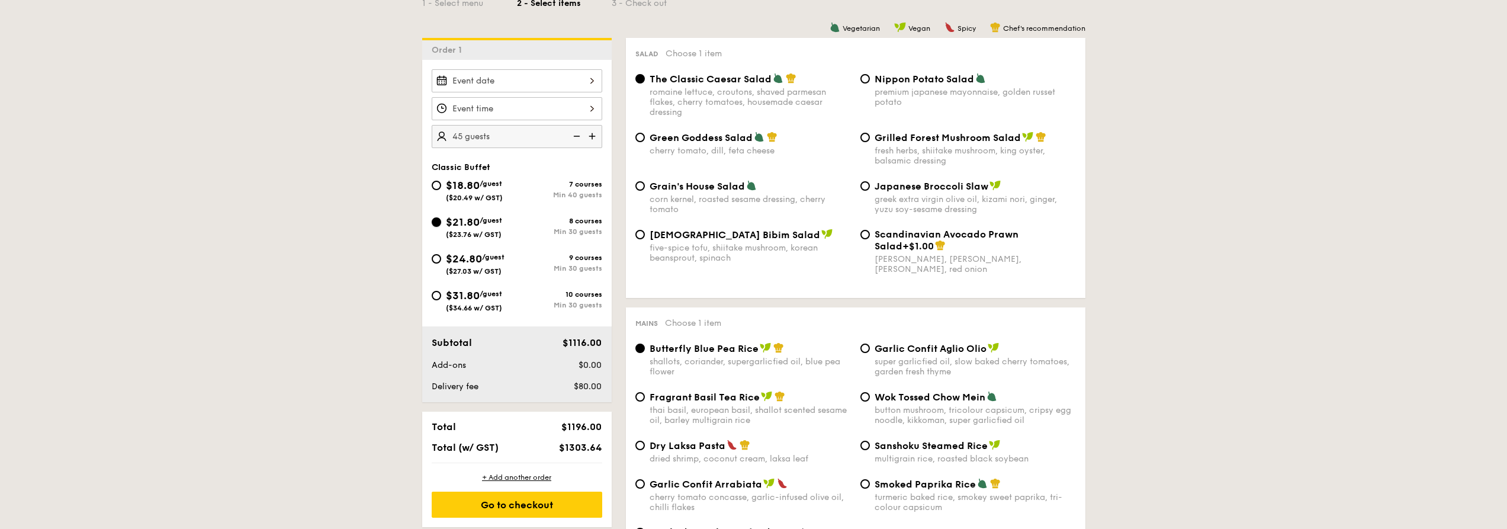
radio input "true"
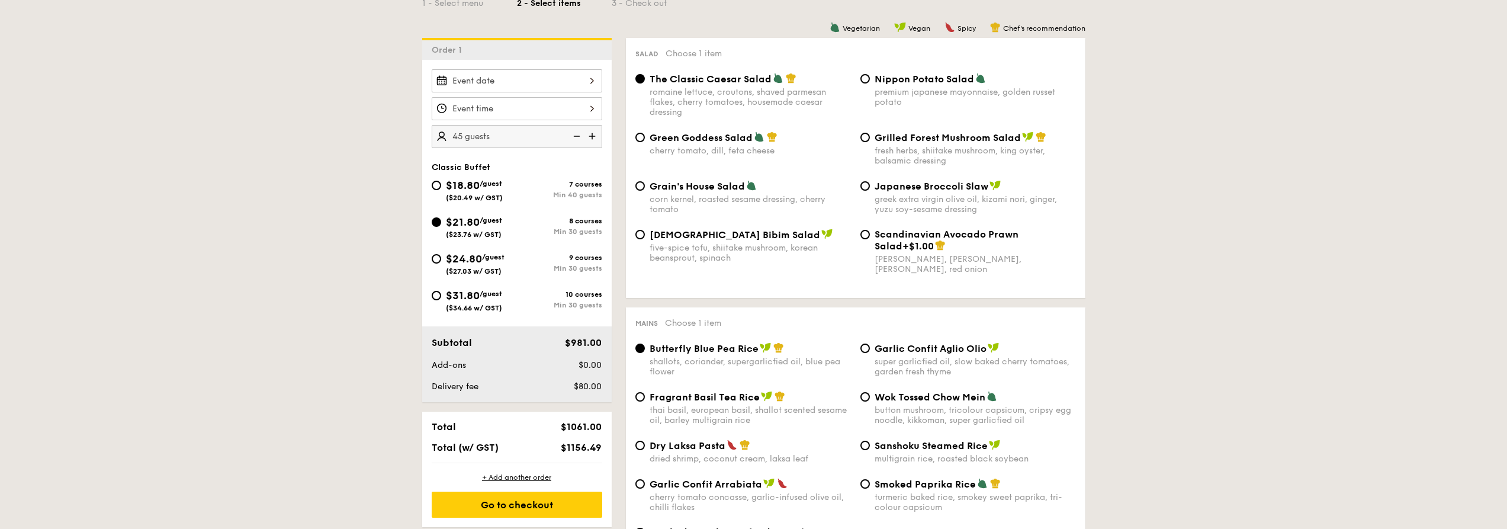
click at [597, 140] on img at bounding box center [593, 136] width 18 height 22
type input "50 guests"
click at [925, 83] on span "Nippon Potato Salad" at bounding box center [924, 78] width 99 height 11
click at [870, 83] on input "Nippon Potato Salad premium japanese mayonnaise, golden russet potato" at bounding box center [864, 78] width 9 height 9
radio input "true"
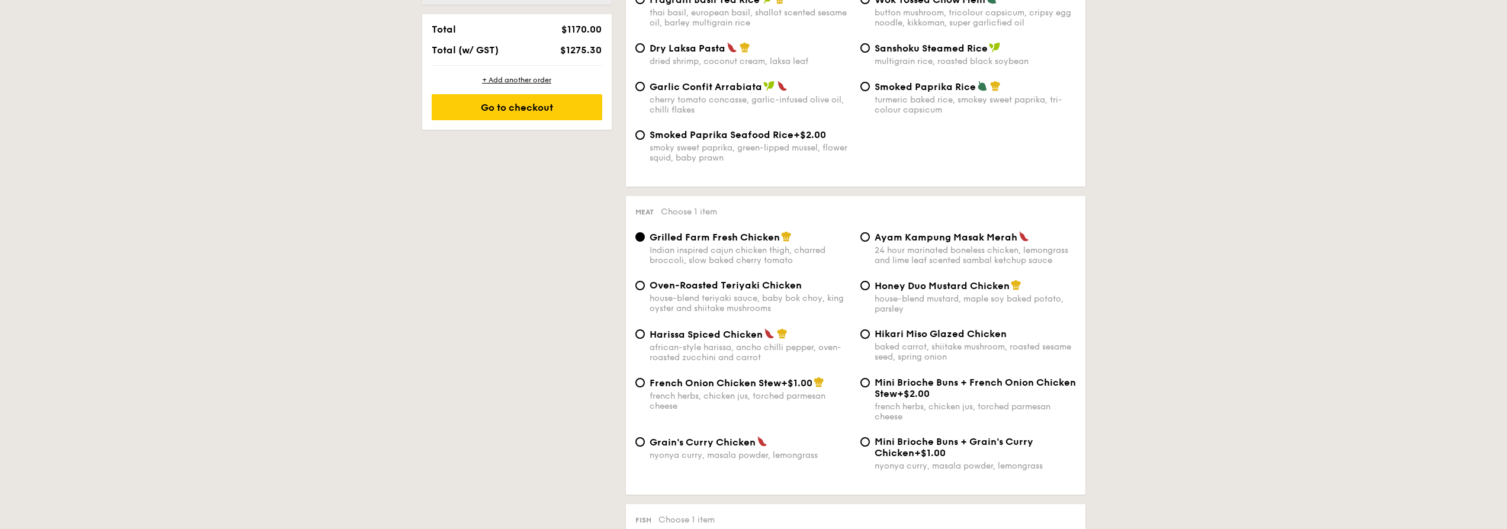
scroll to position [770, 0]
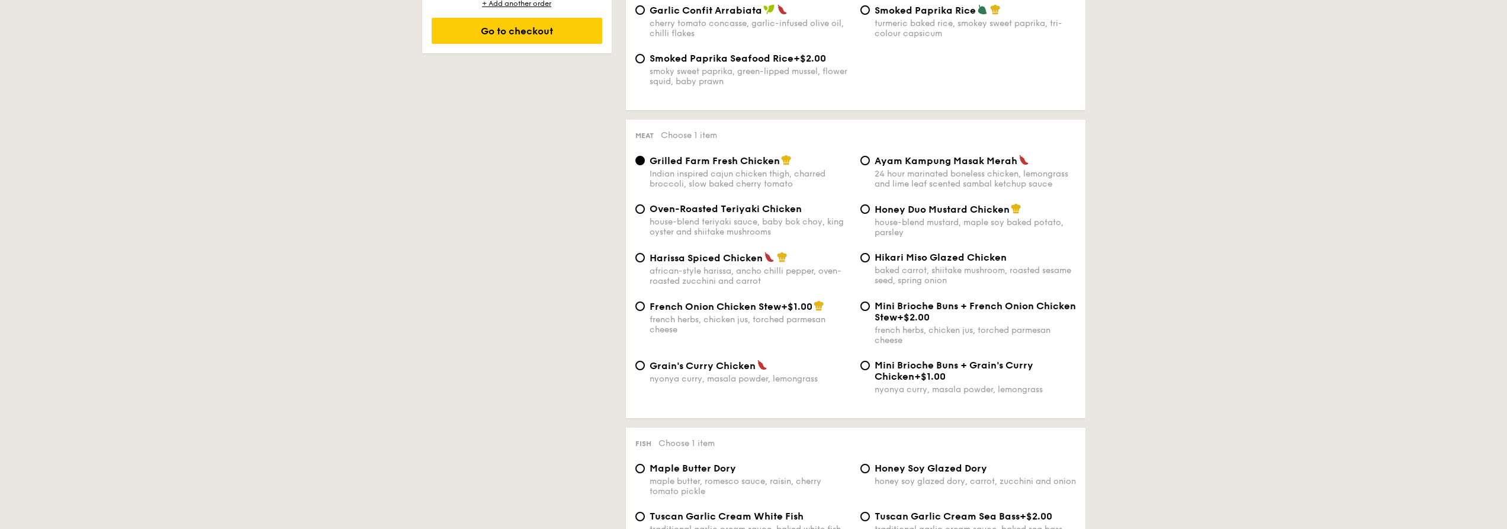
click at [944, 219] on div "house-blend mustard, maple soy baked potato, parsley" at bounding box center [975, 227] width 201 height 20
click at [870, 214] on input "Honey Duo Mustard Chicken house-blend mustard, maple soy baked potato, parsley" at bounding box center [864, 208] width 9 height 9
radio input "true"
click at [910, 278] on div "baked carrot, shiitake mushroom, roasted sesame seed, spring onion" at bounding box center [975, 275] width 201 height 20
click at [870, 262] on input "Hikari Miso Glazed Chicken baked carrot, shiitake mushroom, roasted sesame seed…" at bounding box center [864, 257] width 9 height 9
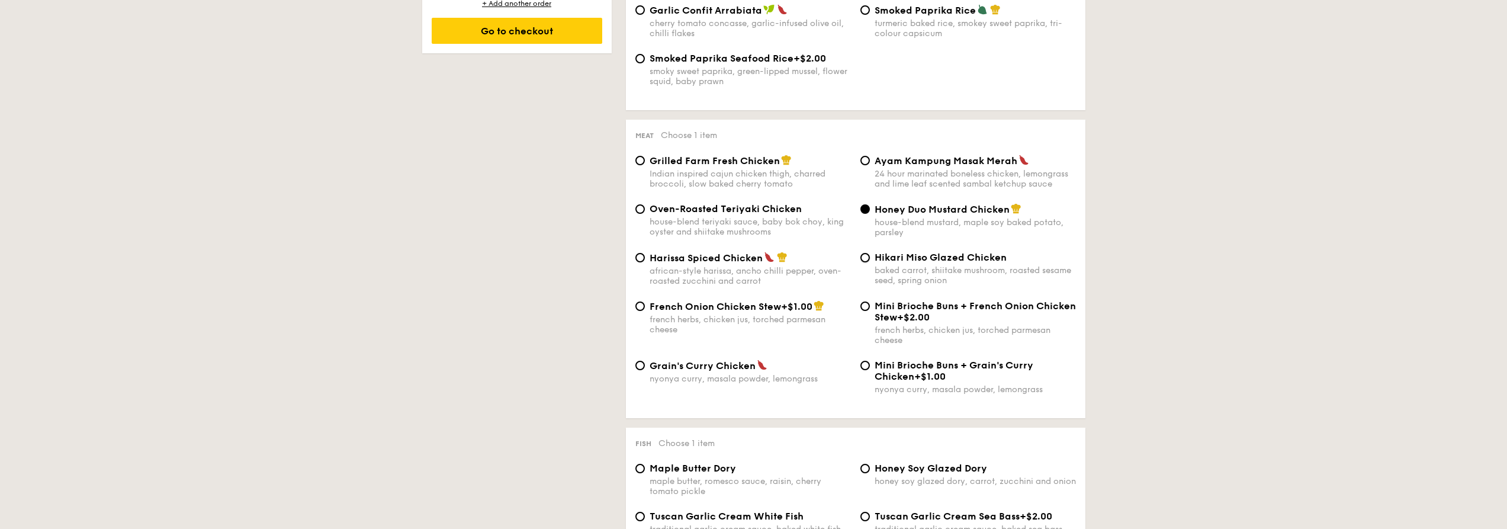
radio input "true"
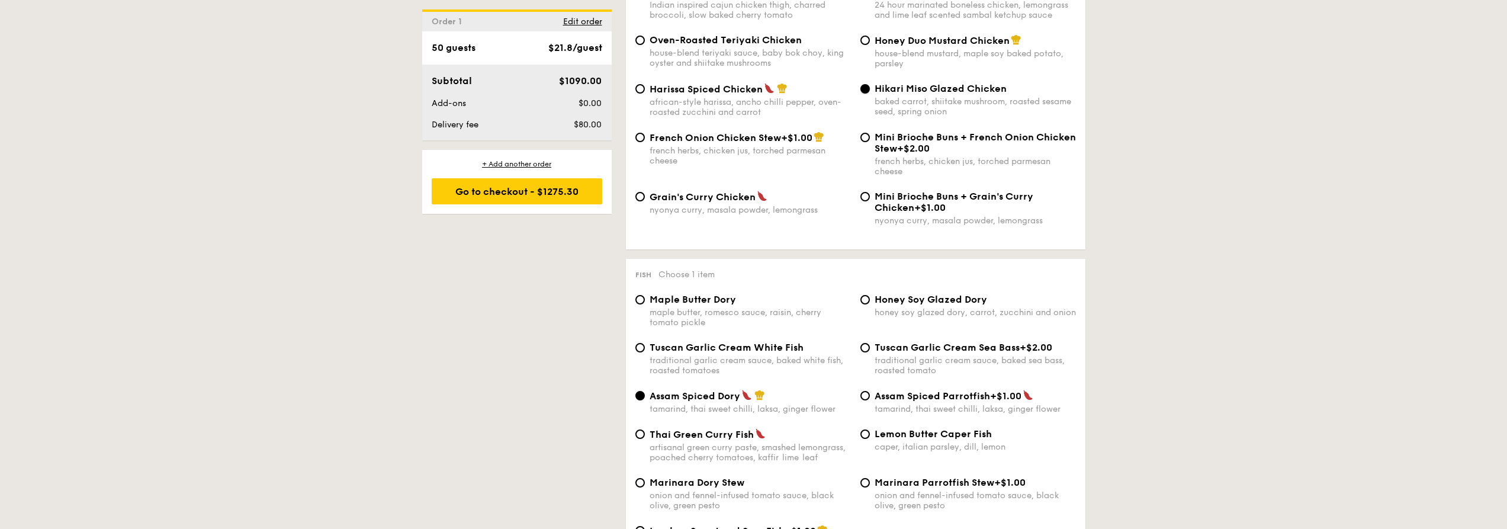
scroll to position [947, 0]
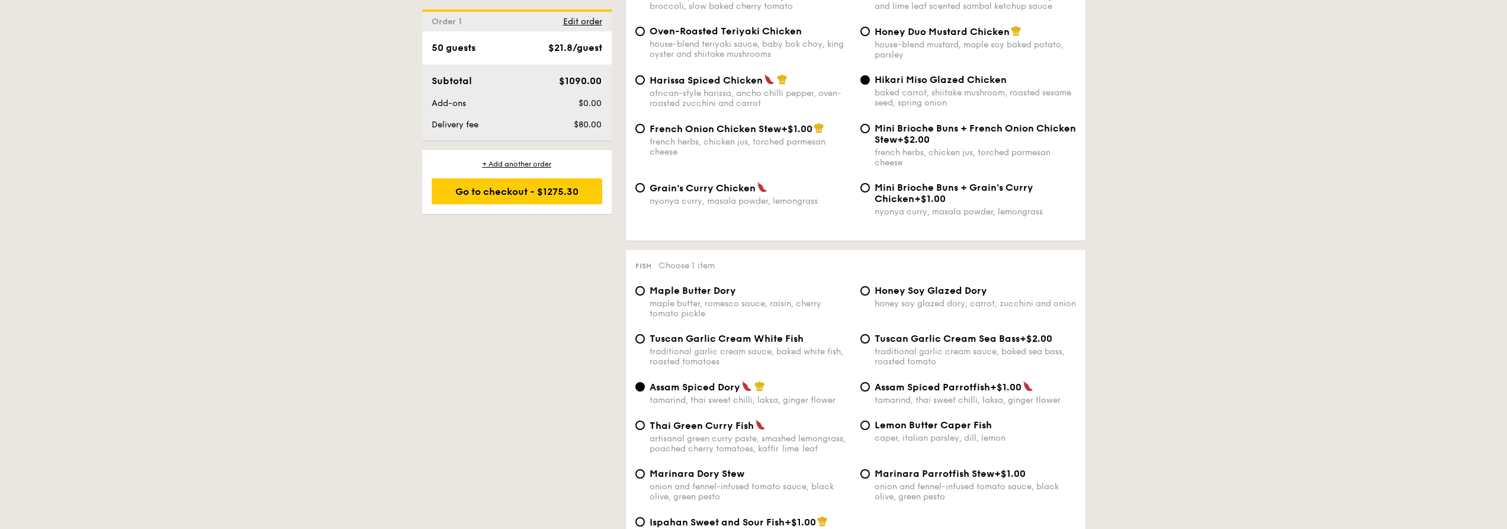
click at [788, 340] on span "Tuscan Garlic Cream White Fish" at bounding box center [727, 338] width 154 height 11
click at [645, 340] on input "Tuscan Garlic Cream White Fish traditional garlic cream sauce, baked white fish…" at bounding box center [639, 338] width 9 height 9
radio input "true"
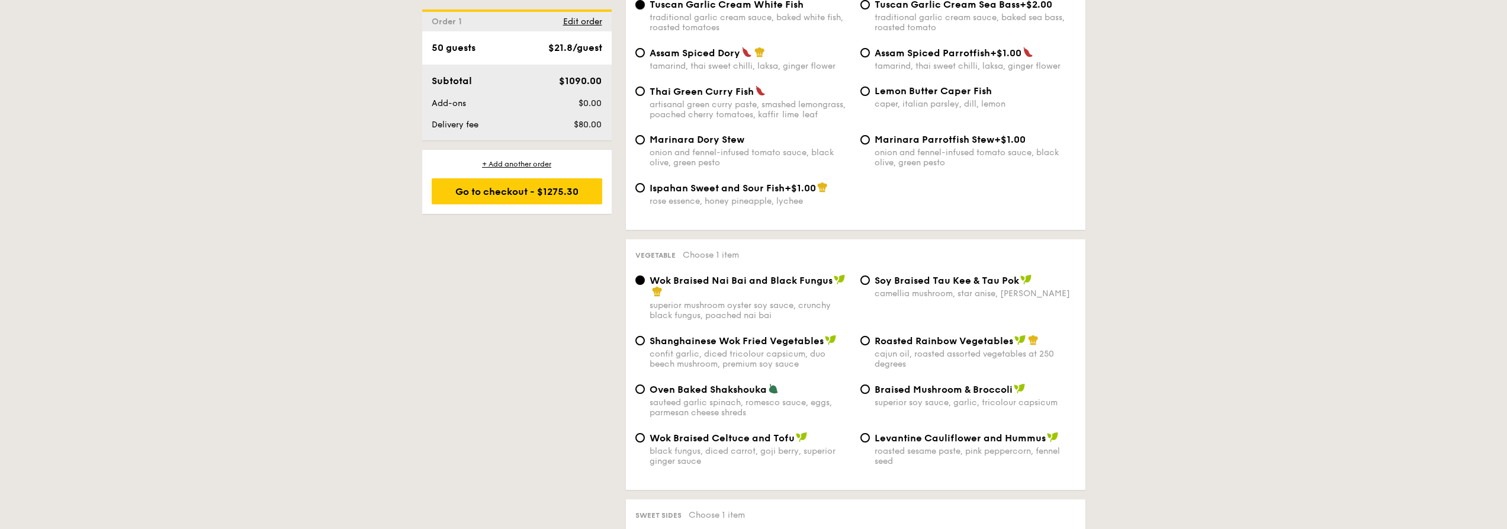
scroll to position [1303, 0]
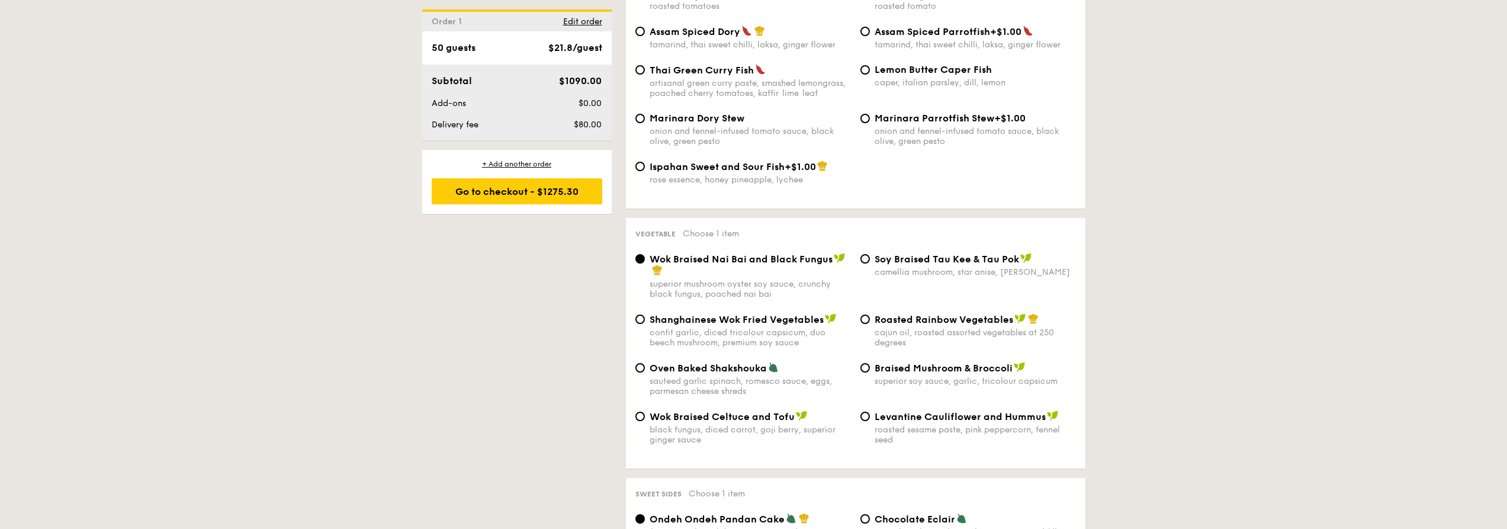
click at [917, 431] on div "roasted sesame paste, pink peppercorn, fennel seed" at bounding box center [975, 435] width 201 height 20
click at [870, 421] on input "Levantine Cauliflower and Hummus roasted sesame paste, pink peppercorn, fennel …" at bounding box center [864, 416] width 9 height 9
radio input "true"
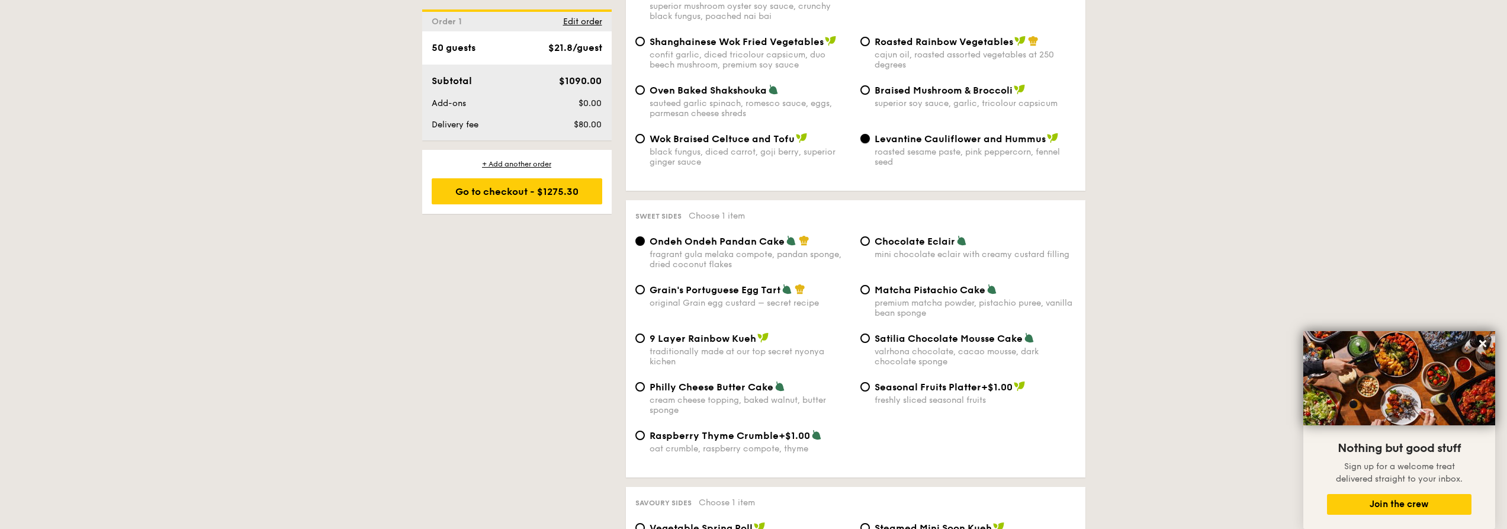
scroll to position [1599, 0]
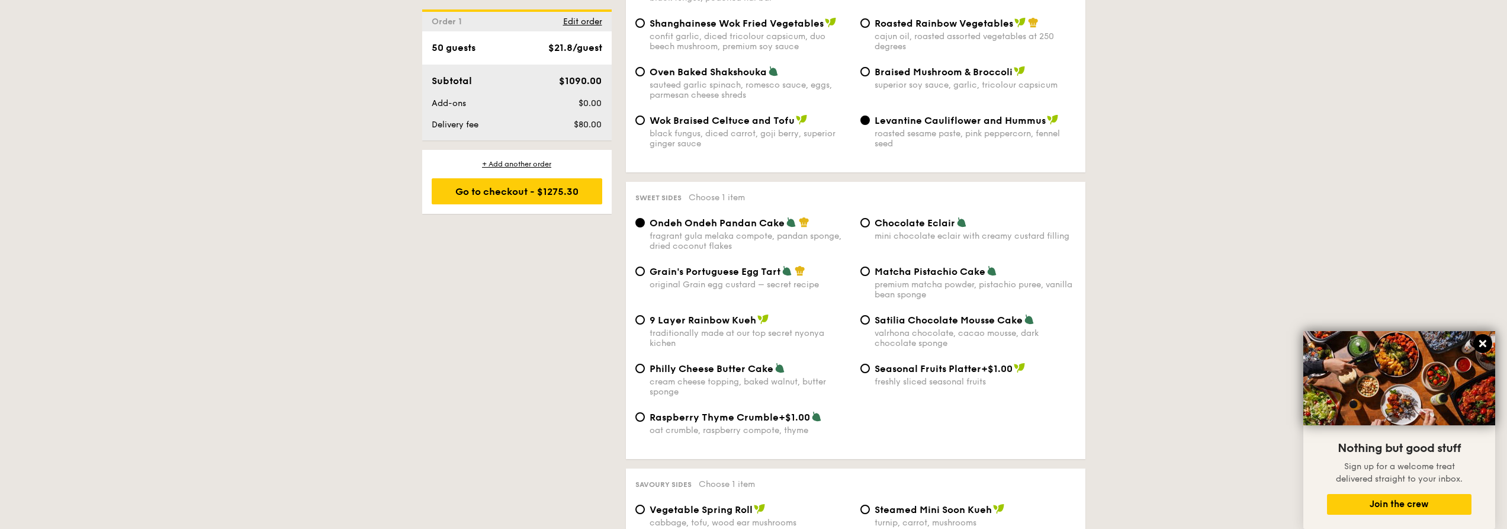
click at [1484, 344] on icon at bounding box center [1482, 343] width 11 height 11
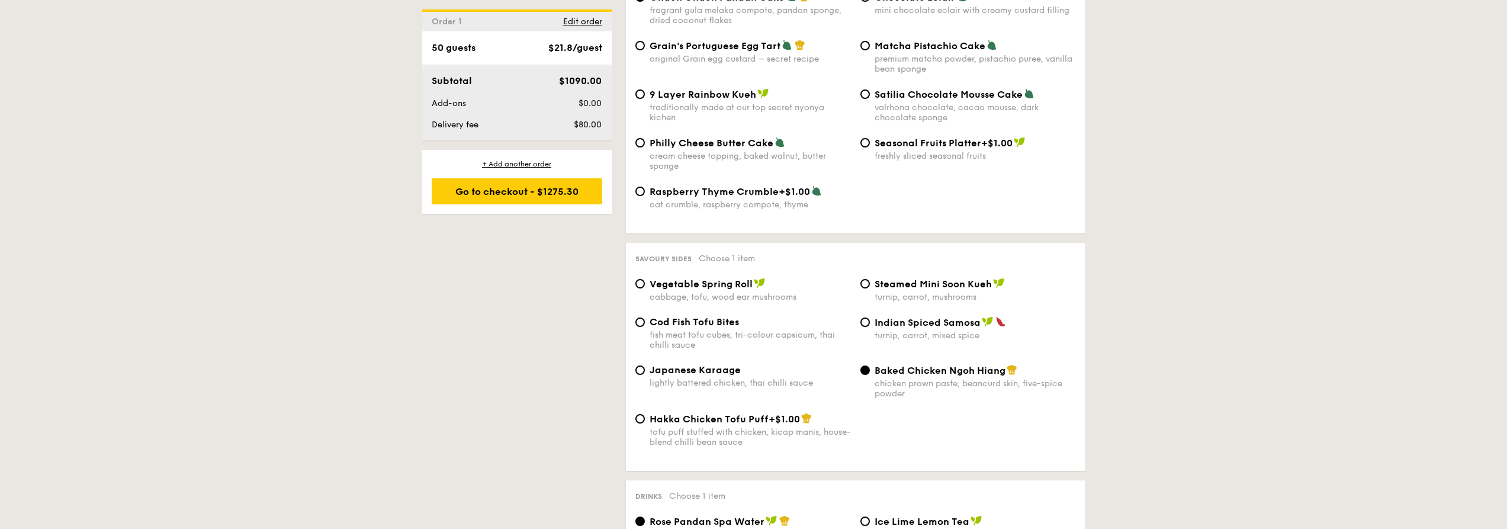
scroll to position [1835, 0]
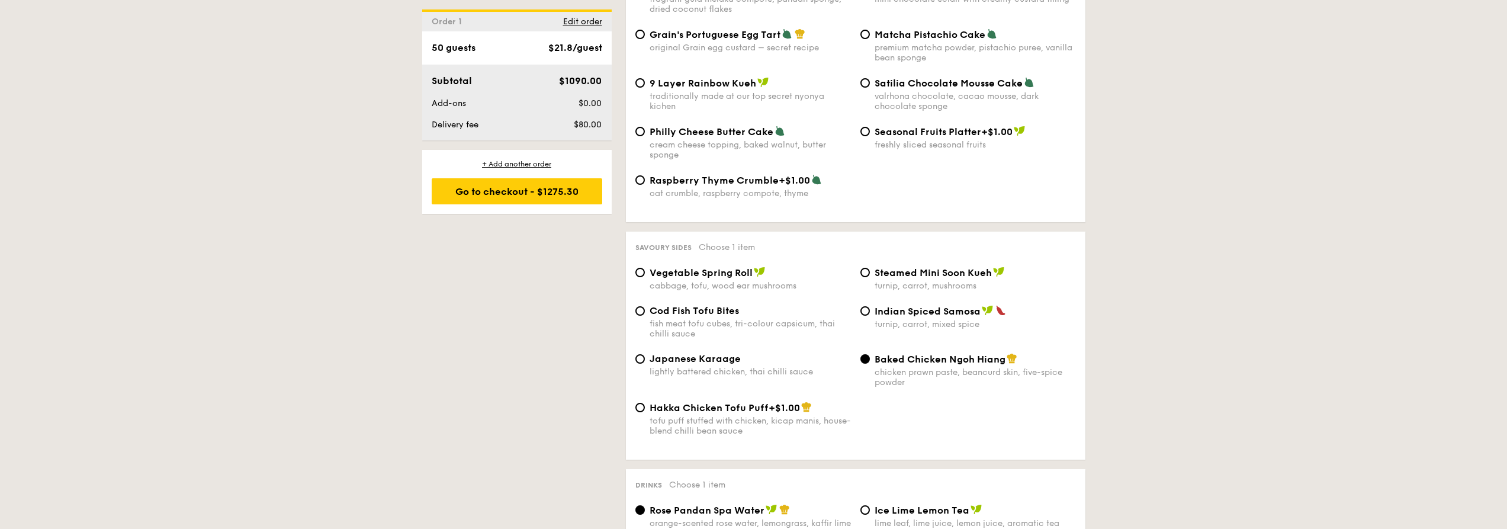
click at [670, 359] on span "Japanese Karaage" at bounding box center [695, 358] width 91 height 11
click at [677, 368] on div "lightly battered chicken, thai chilli sauce" at bounding box center [750, 372] width 201 height 10
click at [645, 364] on input "Japanese Karaage lightly battered chicken, thai chilli sauce" at bounding box center [639, 358] width 9 height 9
radio input "true"
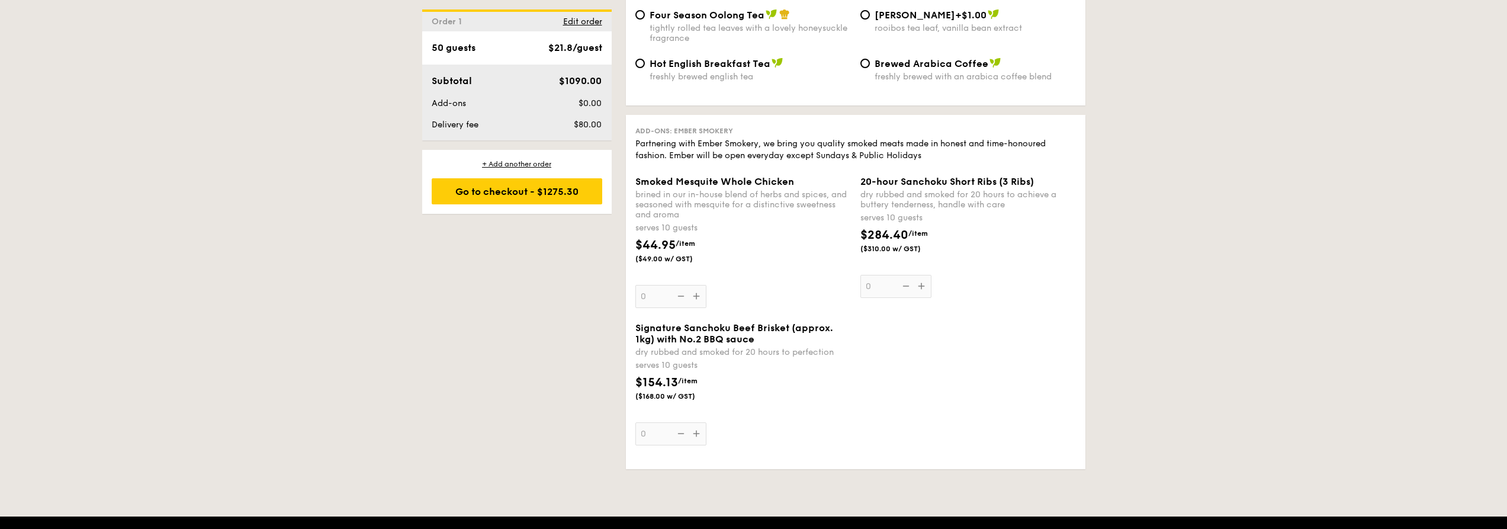
scroll to position [2487, 0]
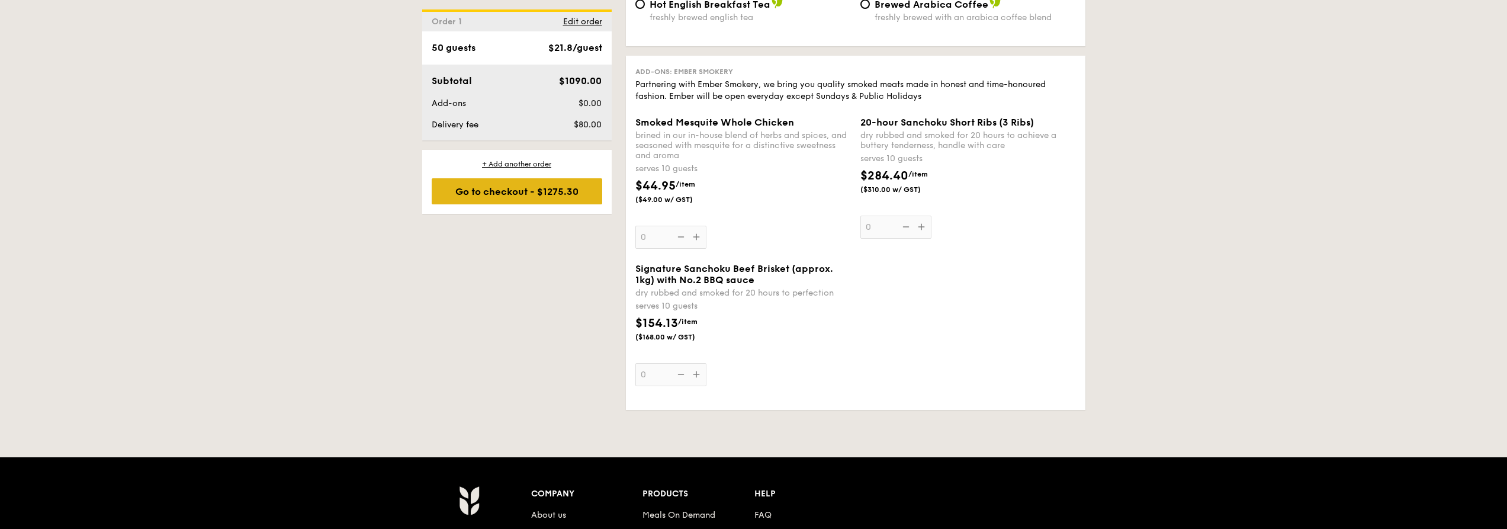
click at [531, 189] on div "Go to checkout - $1275.30" at bounding box center [517, 191] width 171 height 26
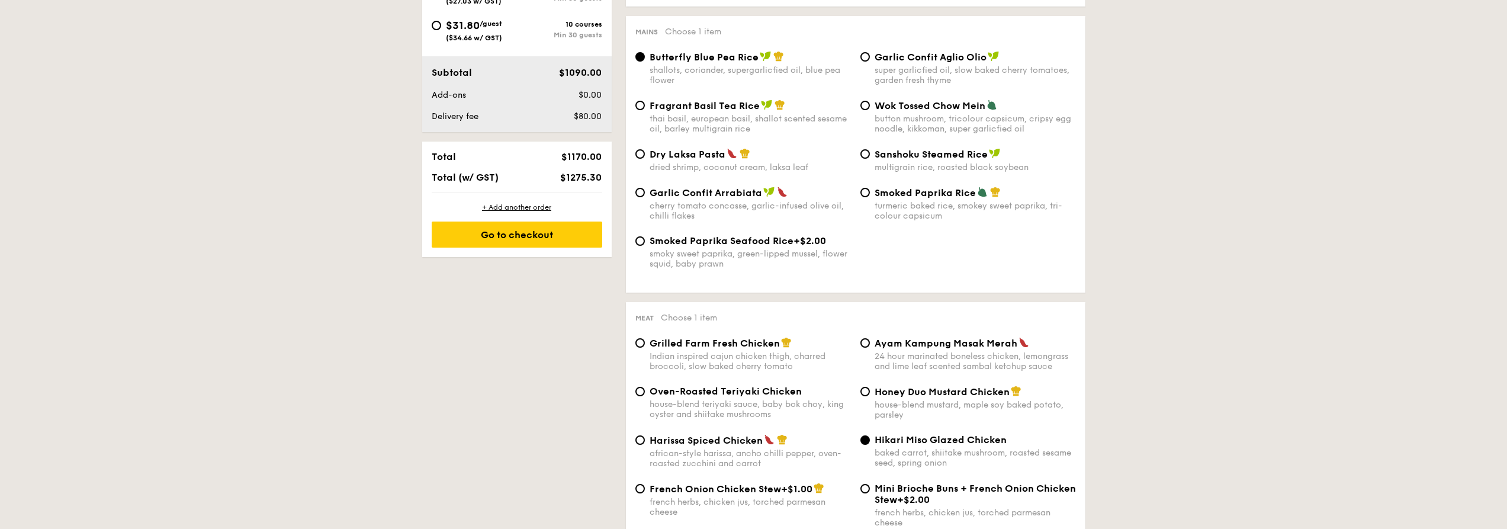
scroll to position [316, 0]
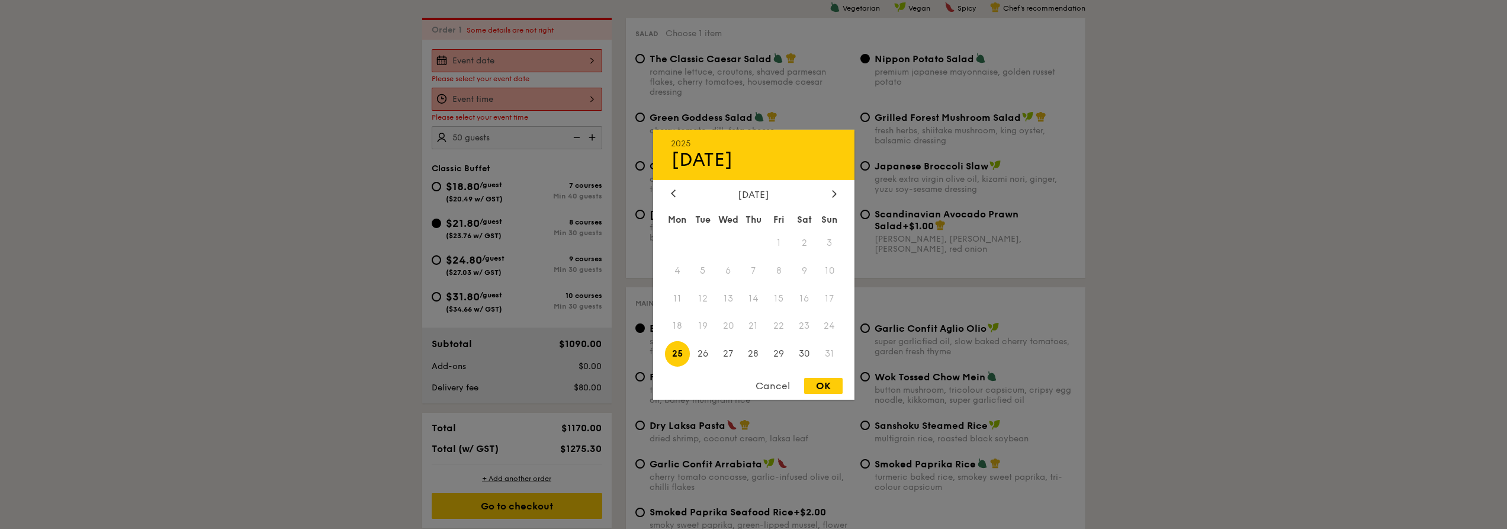
click at [484, 69] on div "2025 Aug [DATE] Tue Wed Thu Fri Sat Sun 1 2 3 4 5 6 7 8 9 10 11 12 13 14 15 16 …" at bounding box center [517, 60] width 171 height 23
click at [839, 200] on div "[DATE] Mon Tue Wed Thu Fri Sat Sun 1 2 3 4 5 6 7 8 9 10 11 12 13 14 15 16 17 18…" at bounding box center [753, 278] width 201 height 180
click at [835, 192] on icon at bounding box center [834, 193] width 5 height 8
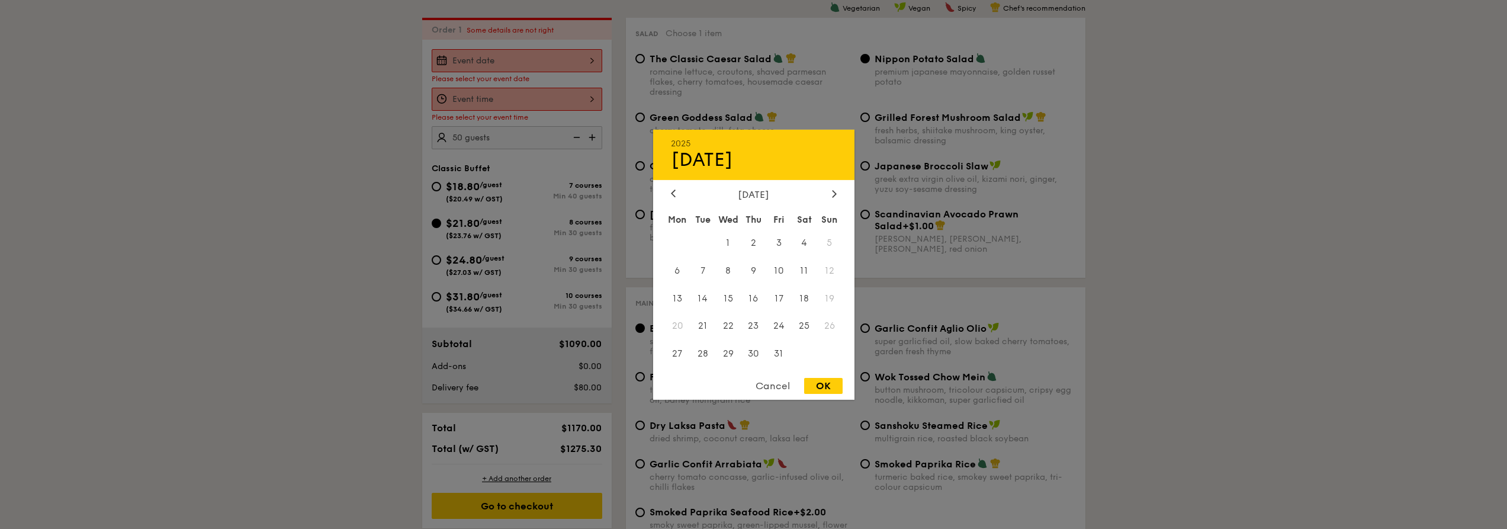
click at [666, 193] on div "[DATE]" at bounding box center [753, 193] width 201 height 11
click at [676, 187] on div "2025 Aug [DATE] Tue Wed Thu Fri Sat Sun 1 2 3 4 5 6 7 8 9 10 11 12 13 14 15 16 …" at bounding box center [753, 264] width 201 height 270
click at [680, 195] on div "[DATE]" at bounding box center [754, 193] width 166 height 11
click at [677, 192] on div at bounding box center [673, 193] width 11 height 11
click at [804, 297] on span "20" at bounding box center [804, 297] width 25 height 25
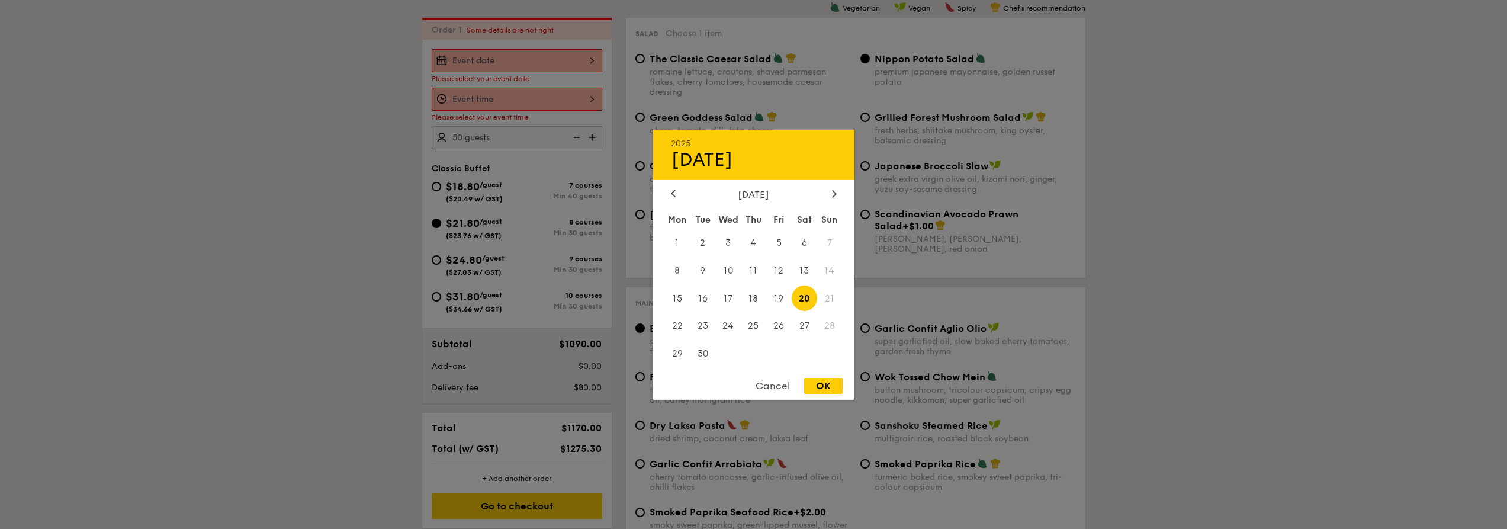
drag, startPoint x: 822, startPoint y: 387, endPoint x: 812, endPoint y: 376, distance: 14.7
click at [821, 387] on div "OK" at bounding box center [823, 386] width 38 height 16
type input "[DATE]"
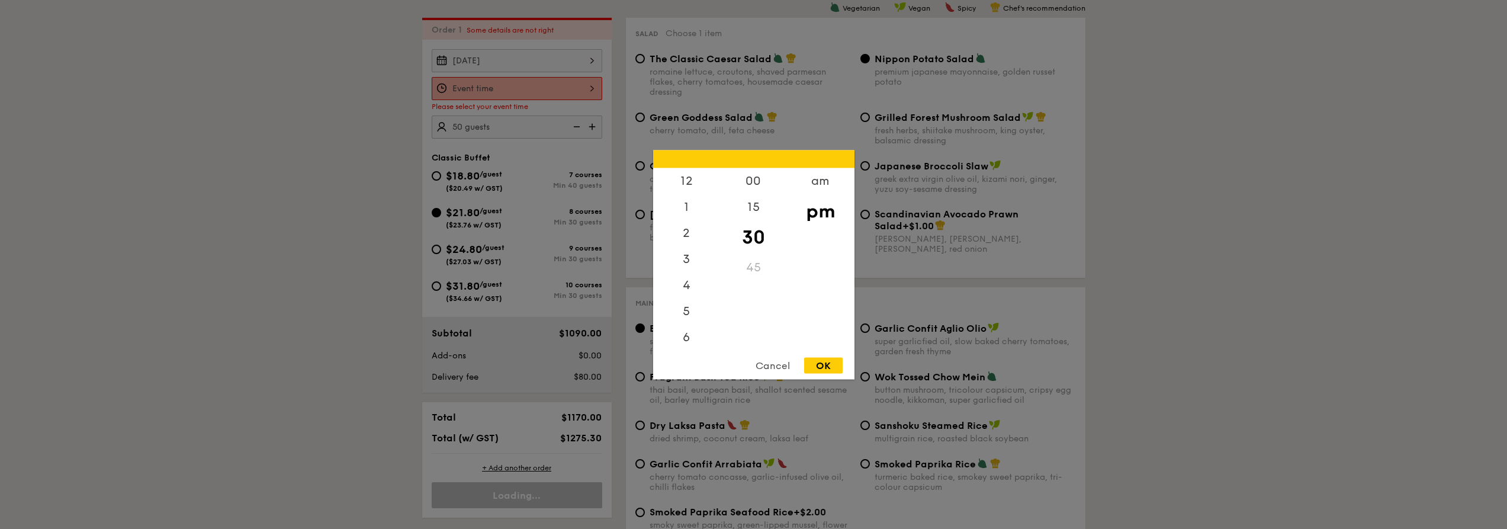
click at [557, 85] on div "12 1 2 3 4 5 6 7 8 9 10 11 00 15 30 45 am pm Cancel OK" at bounding box center [517, 88] width 171 height 23
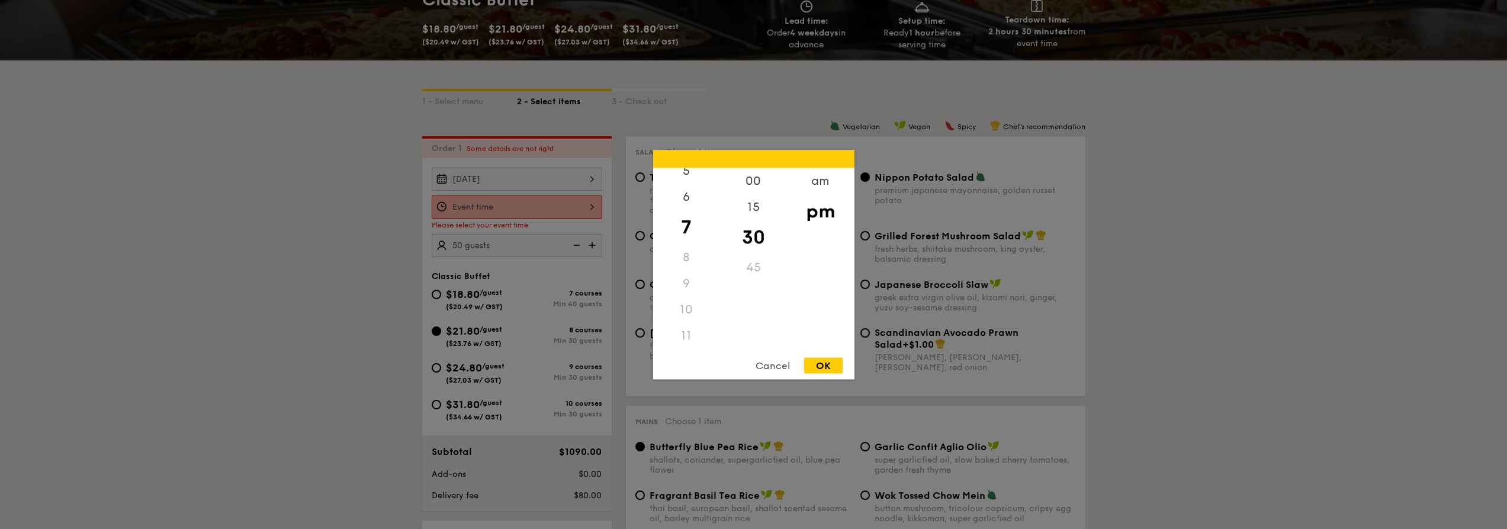
scroll to position [140, 0]
click at [690, 339] on div "11" at bounding box center [686, 335] width 67 height 26
click at [683, 333] on div "11" at bounding box center [686, 335] width 67 height 26
click at [686, 334] on div "11" at bounding box center [686, 335] width 67 height 26
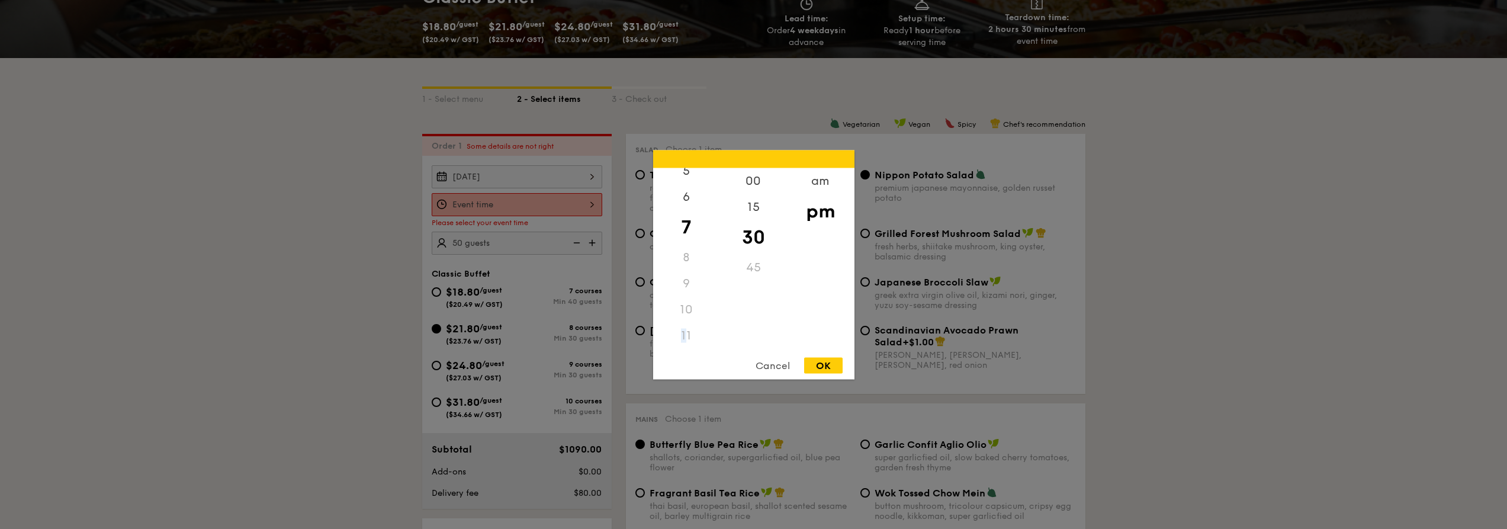
scroll to position [198, 0]
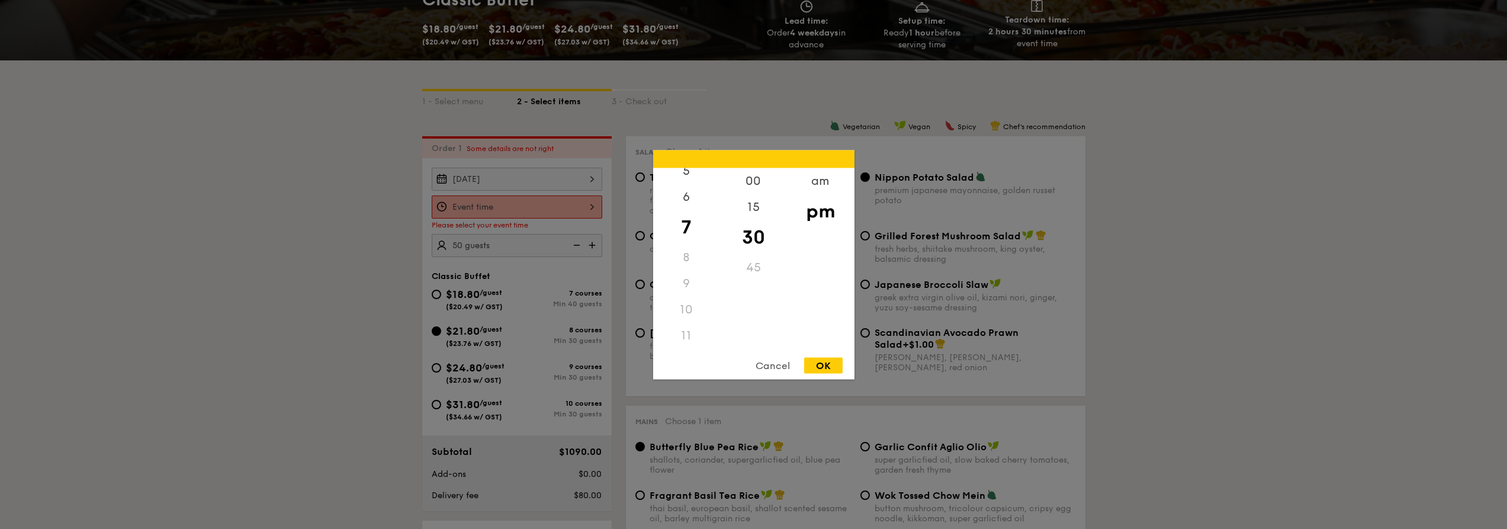
click at [682, 275] on div "9" at bounding box center [686, 283] width 67 height 26
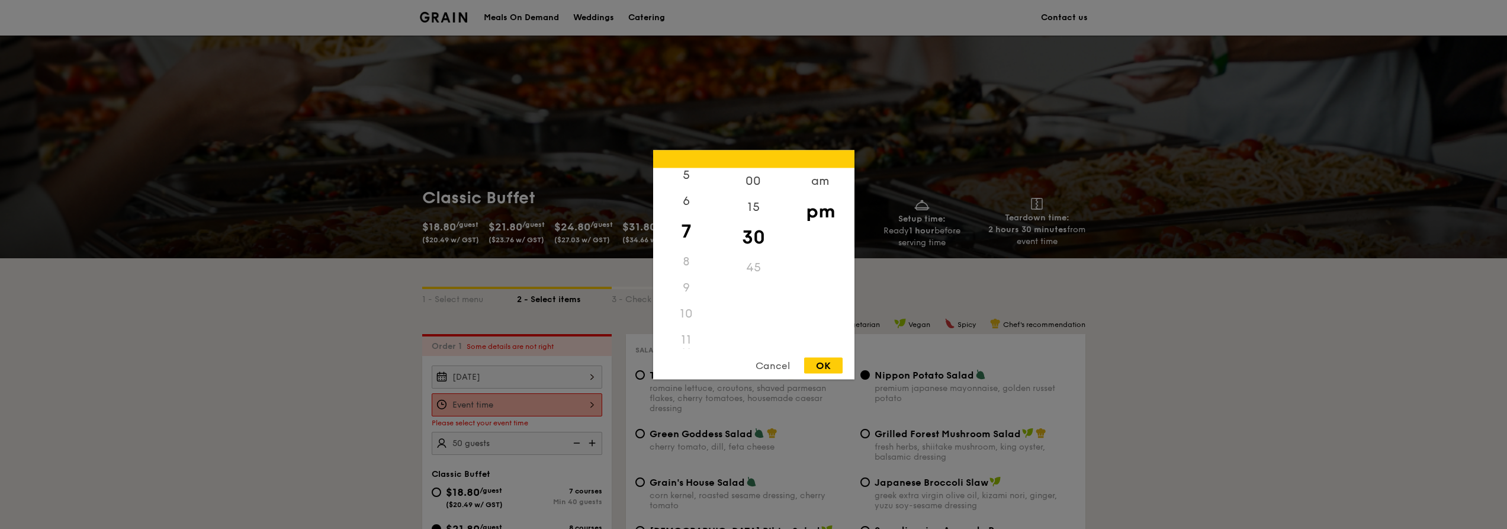
scroll to position [140, 0]
click at [830, 178] on div "am" at bounding box center [820, 185] width 67 height 34
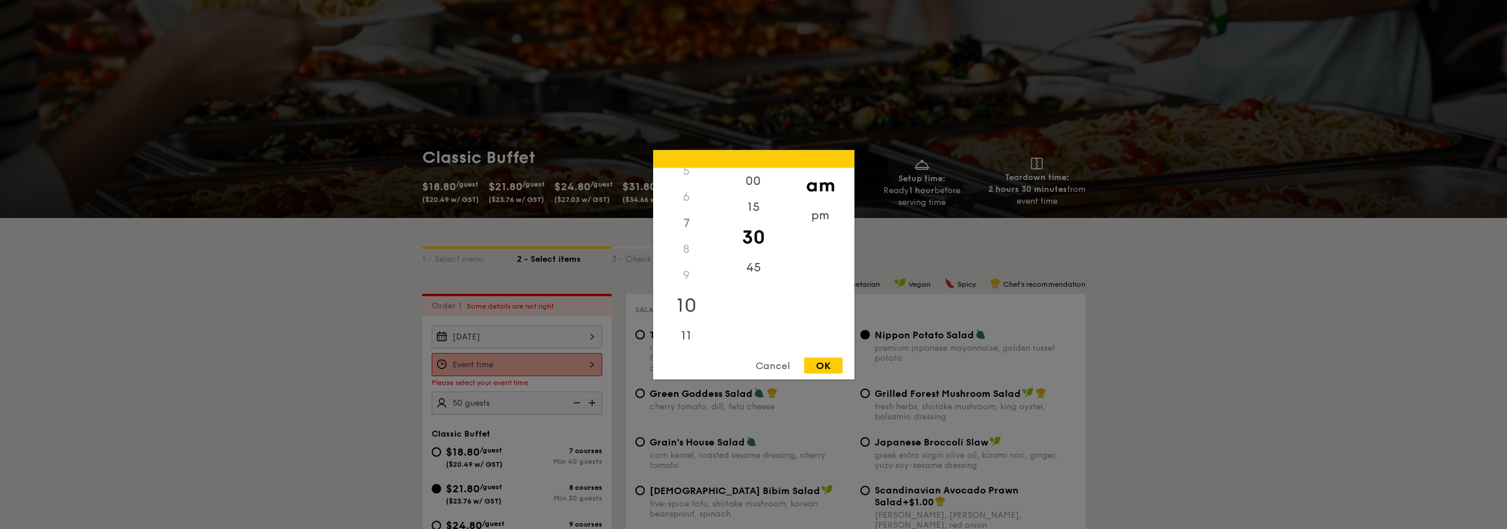
scroll to position [59, 0]
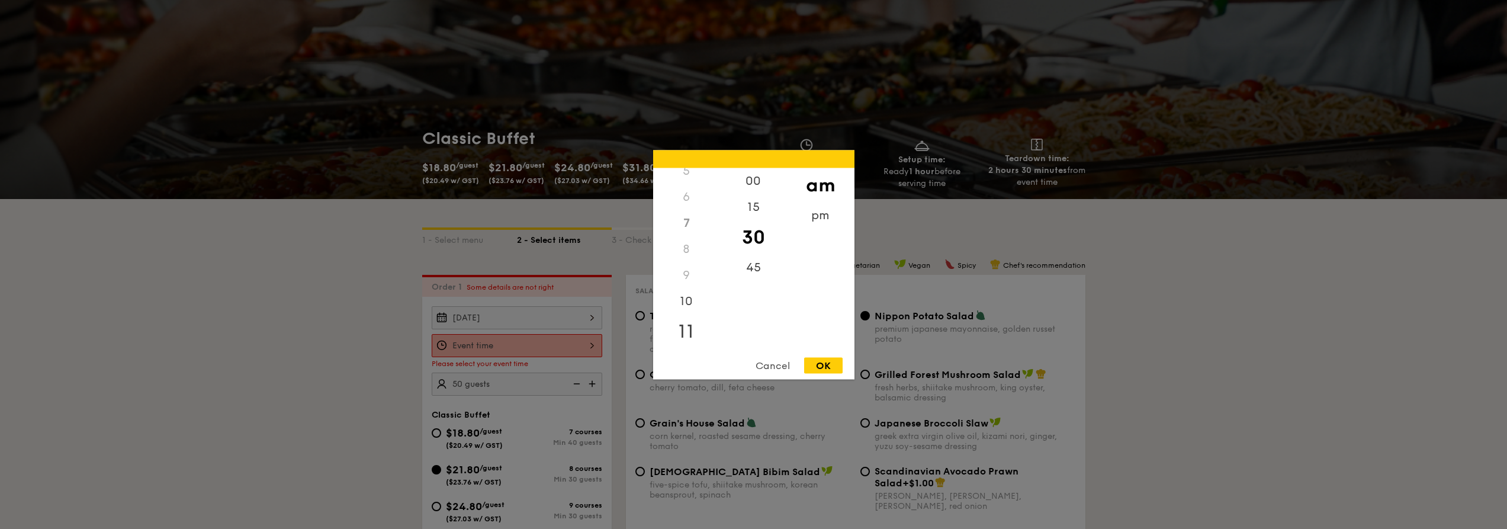
click at [687, 328] on div "11" at bounding box center [686, 331] width 67 height 34
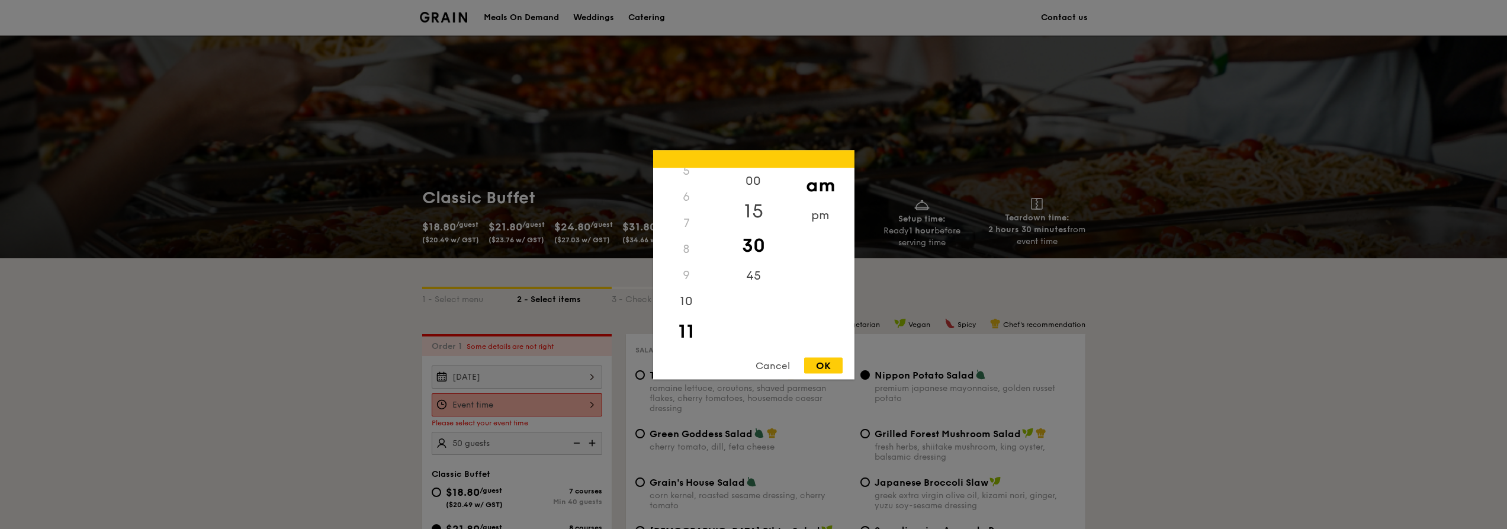
click at [759, 202] on div "15" at bounding box center [753, 211] width 67 height 34
click at [756, 187] on div "00" at bounding box center [753, 185] width 67 height 34
click at [826, 365] on div "OK" at bounding box center [823, 365] width 38 height 16
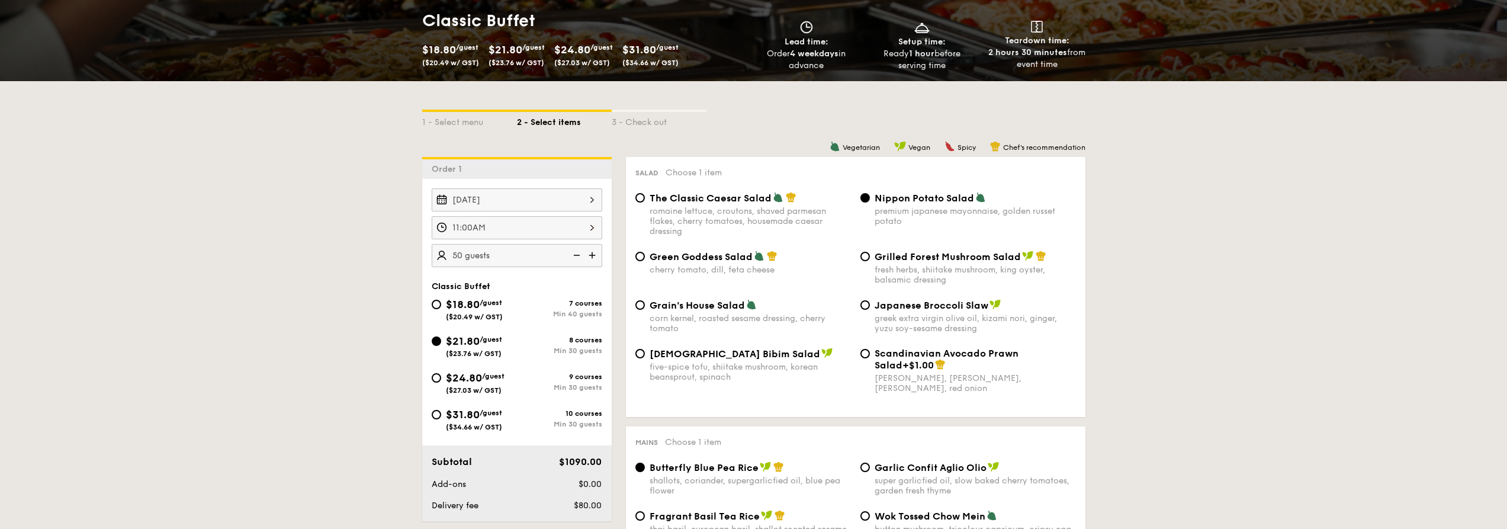
scroll to position [178, 0]
click at [584, 231] on div "11:00AM" at bounding box center [517, 227] width 171 height 23
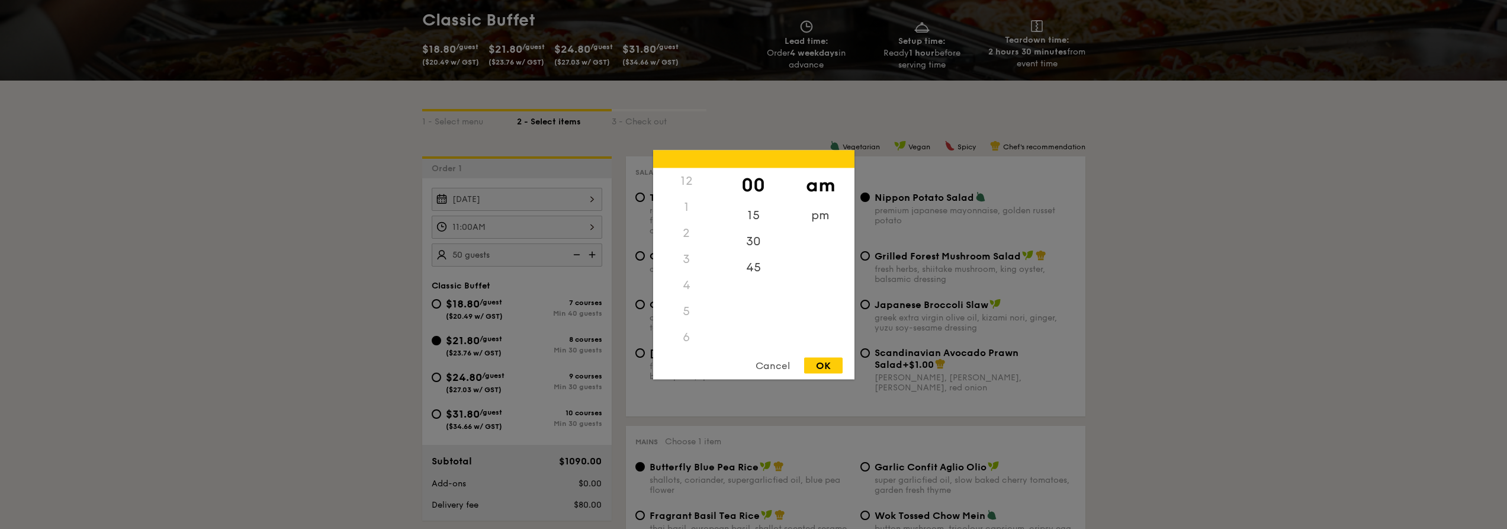
scroll to position [140, 0]
click at [756, 243] on div "30" at bounding box center [753, 245] width 67 height 34
click at [811, 363] on div "OK" at bounding box center [823, 365] width 38 height 16
type input "11:30AM"
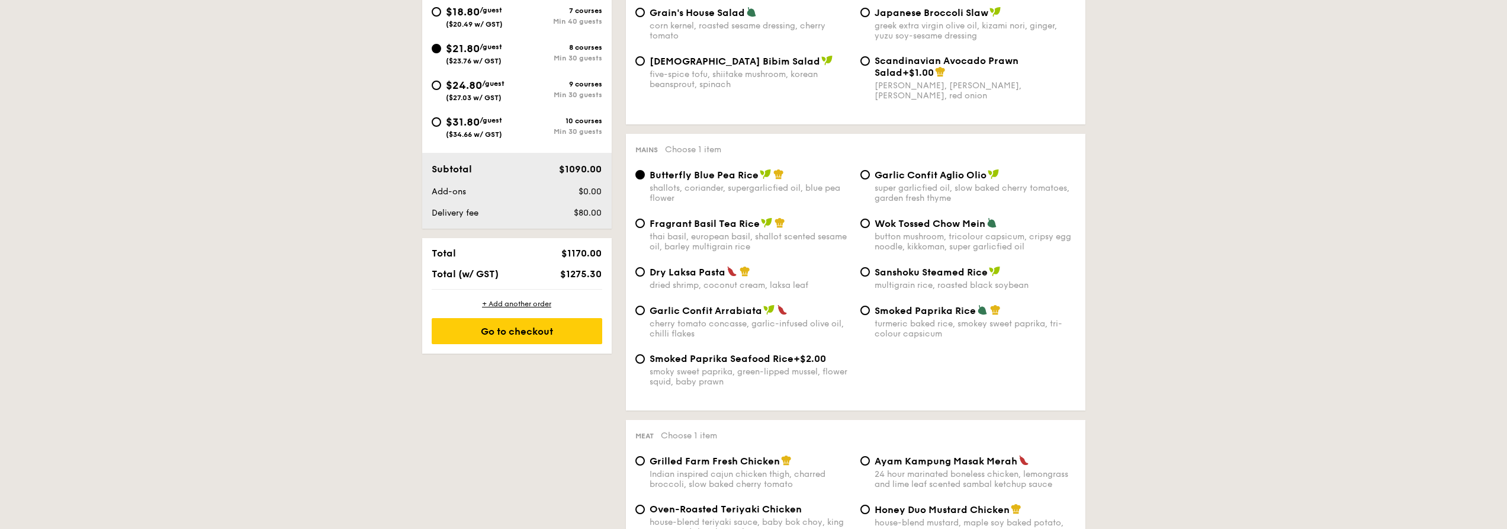
scroll to position [474, 0]
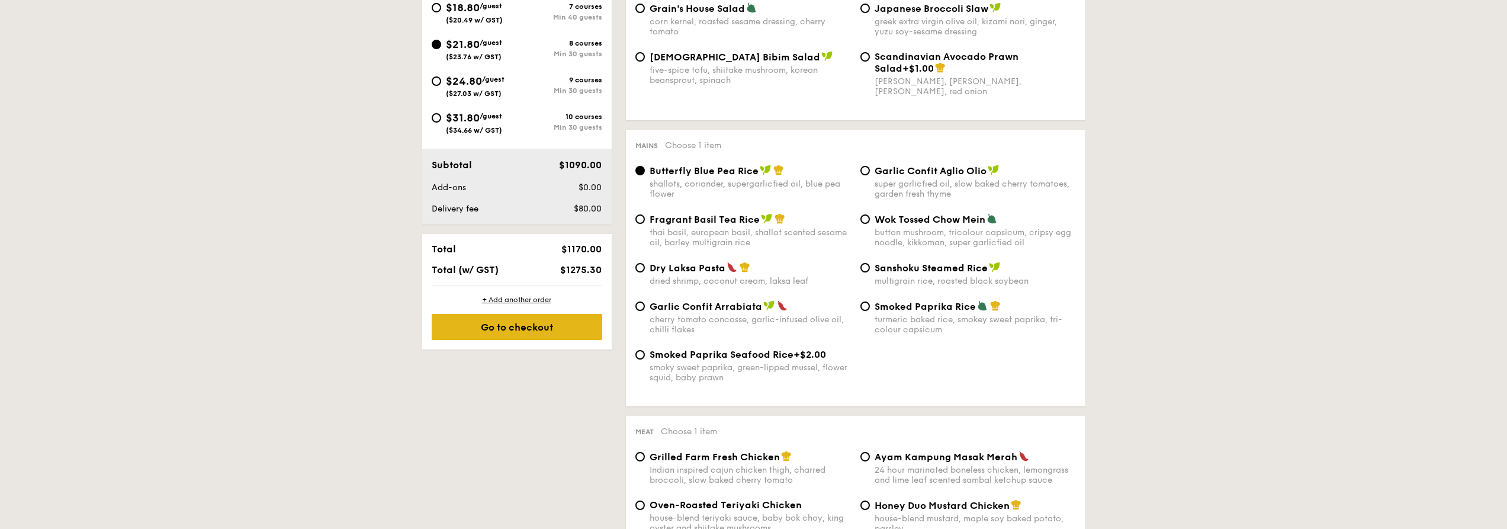
click at [560, 326] on div "Go to checkout" at bounding box center [517, 327] width 171 height 26
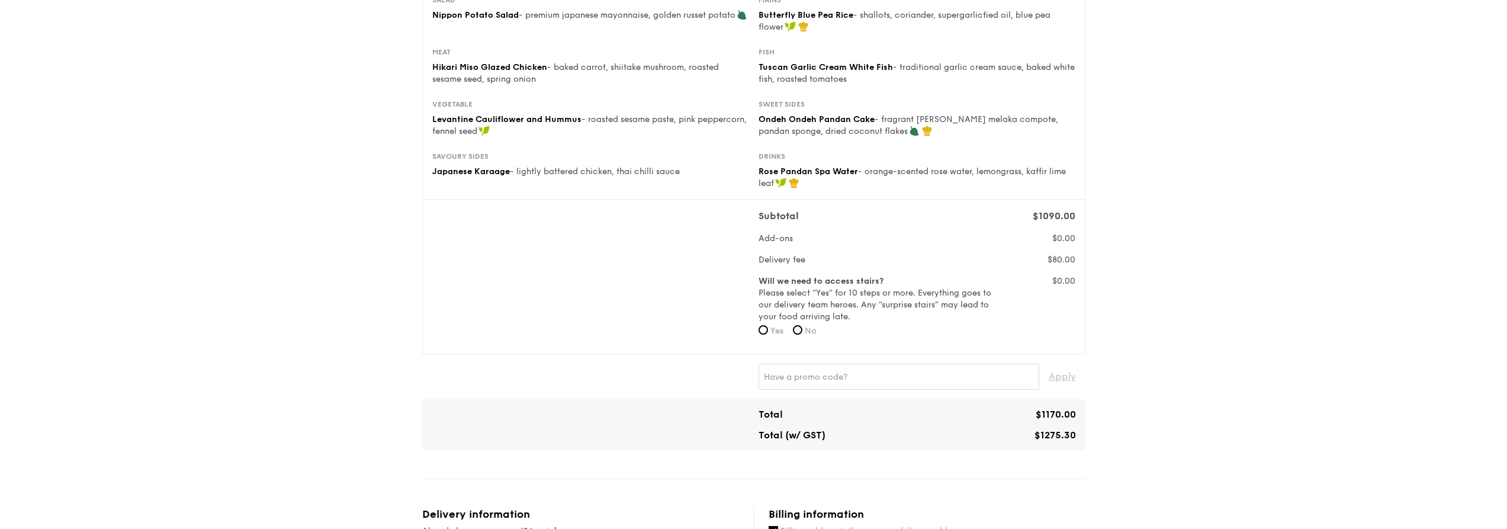
scroll to position [237, 0]
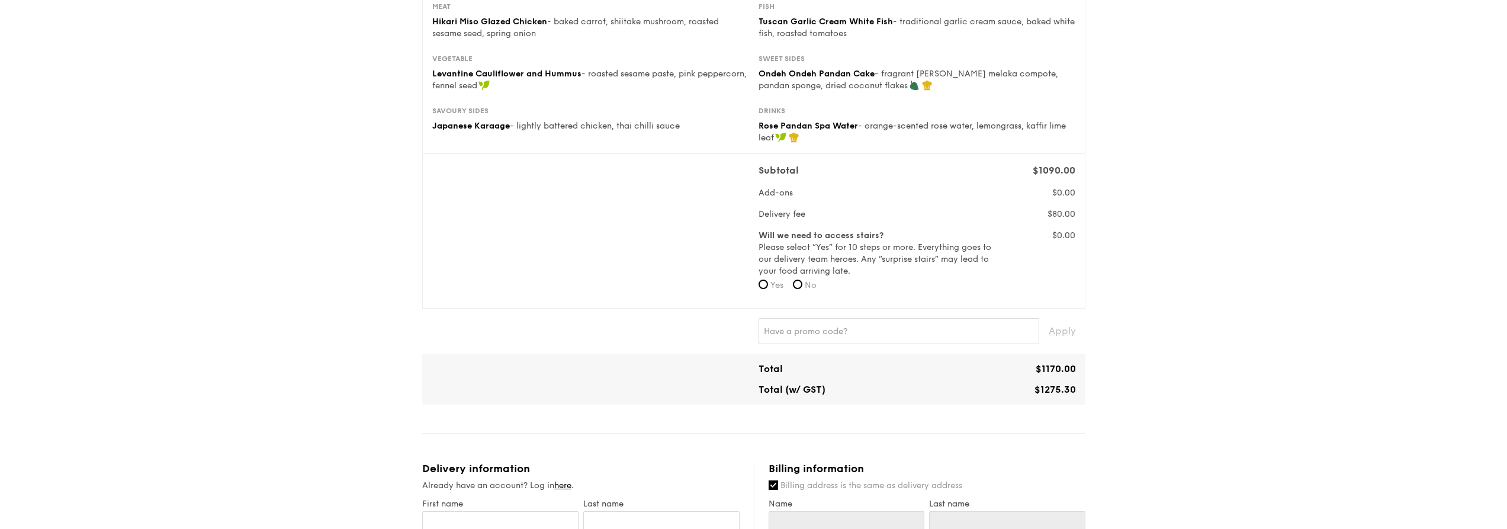
click at [796, 289] on label "No" at bounding box center [805, 285] width 24 height 12
click at [796, 289] on input "No" at bounding box center [797, 283] width 9 height 9
radio input "true"
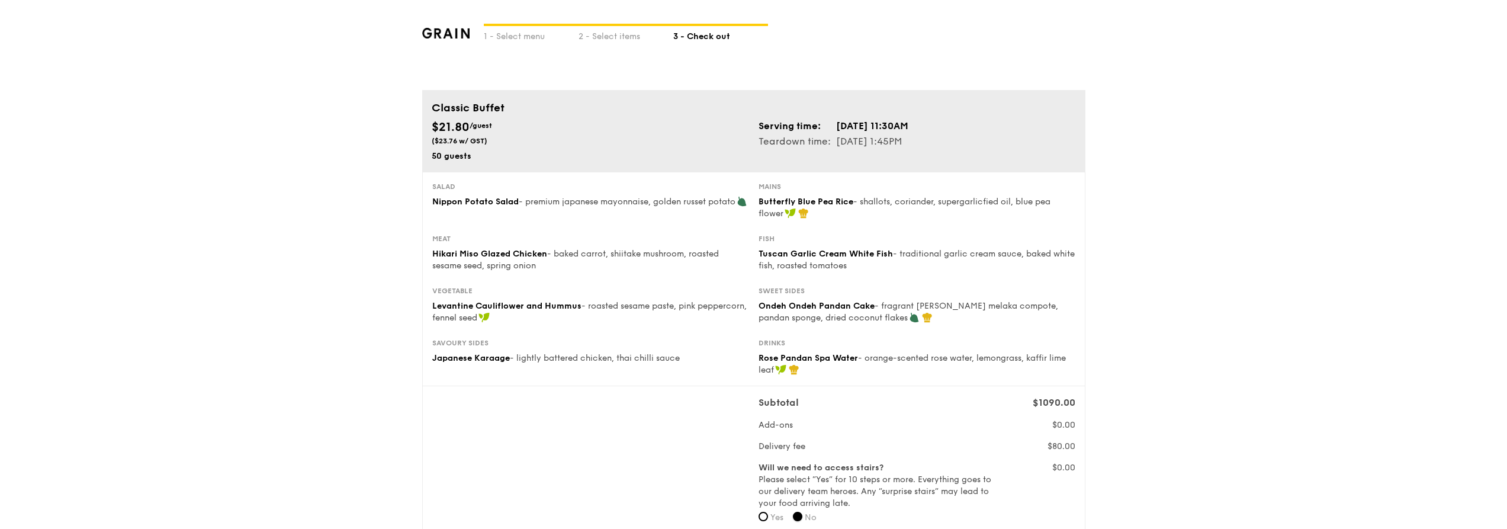
scroll to position [0, 0]
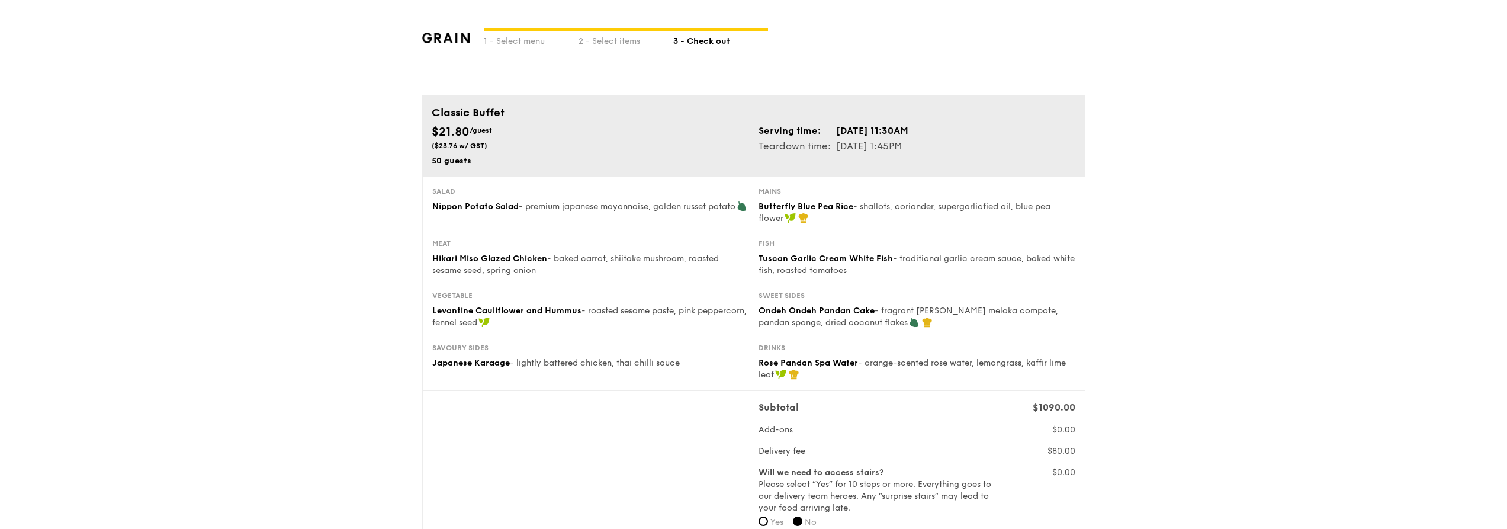
click at [432, 42] on img at bounding box center [446, 38] width 48 height 11
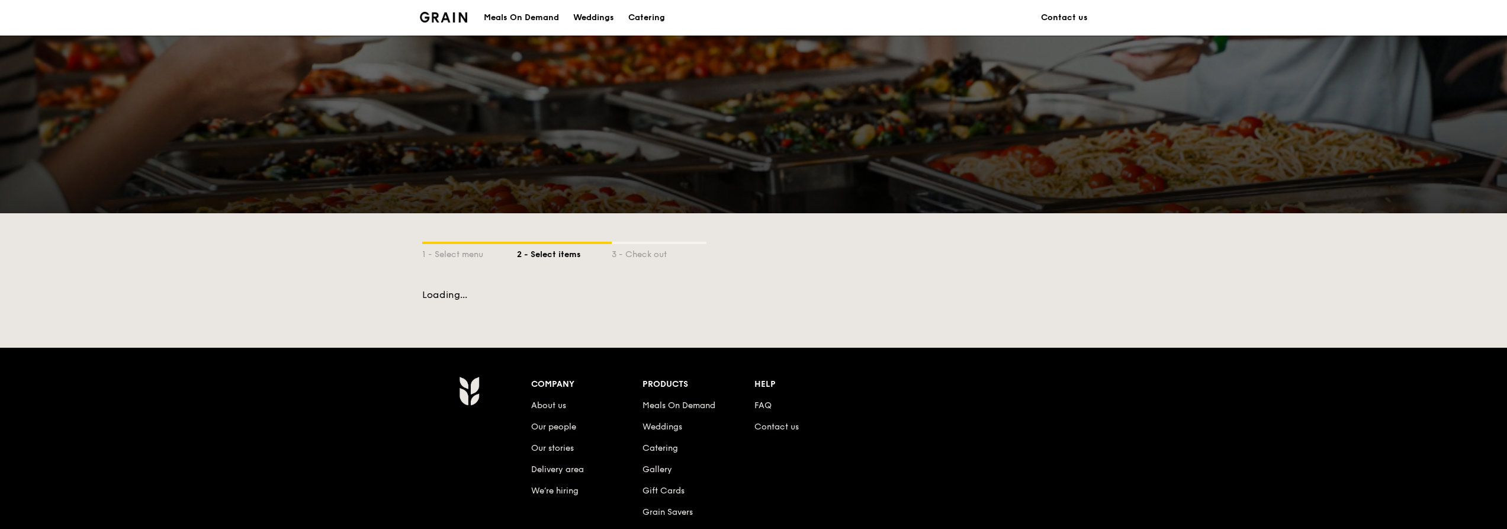
scroll to position [148, 0]
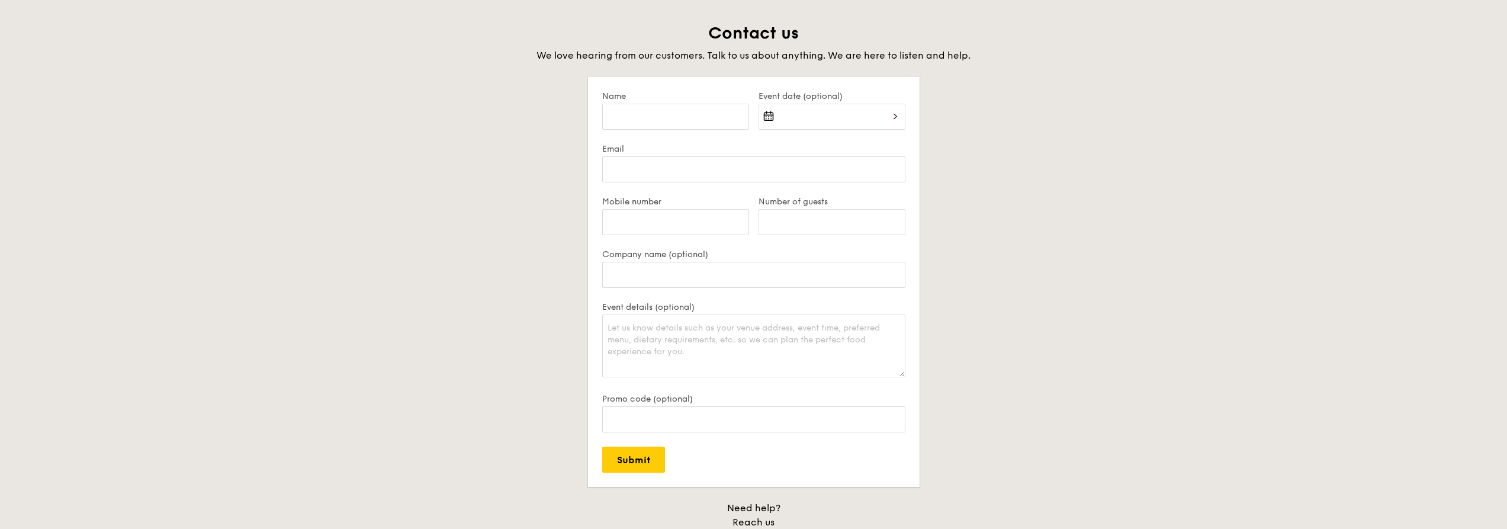
scroll to position [2301, 0]
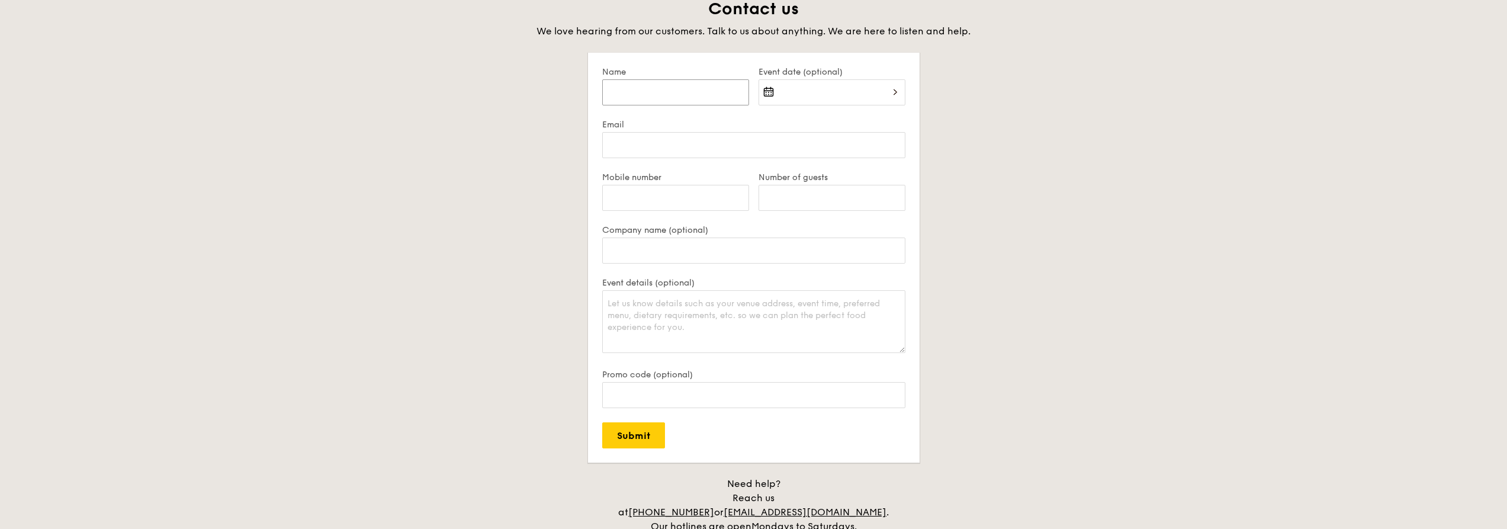
click at [681, 92] on input "Name" at bounding box center [675, 92] width 147 height 26
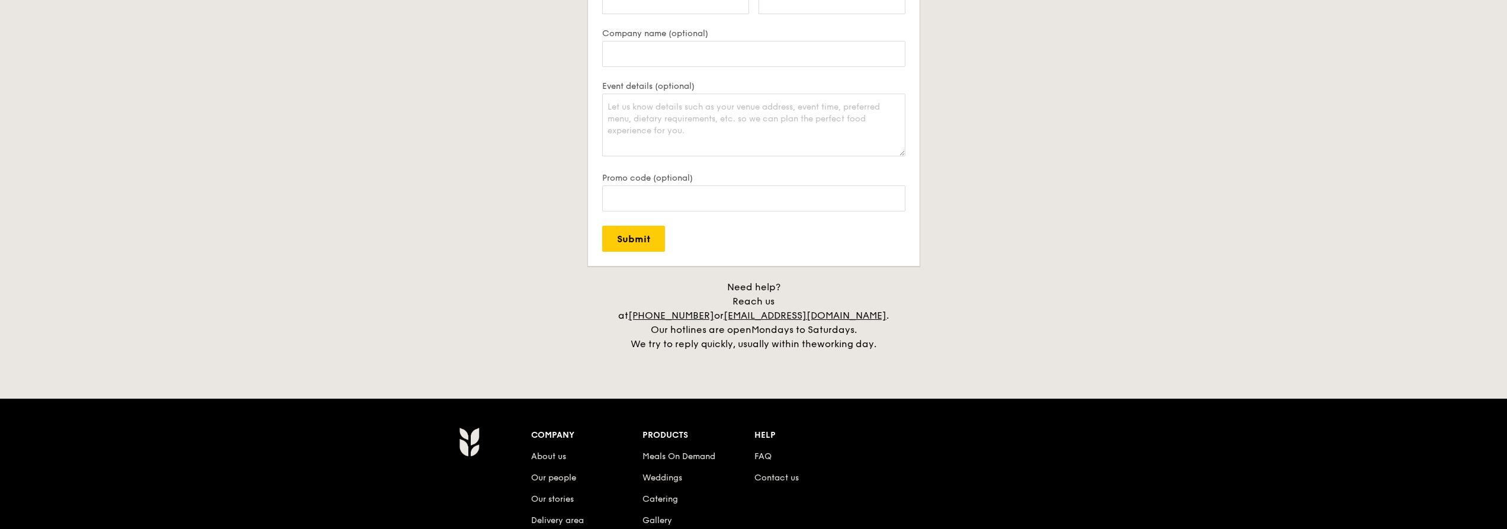
scroll to position [2538, 0]
